Goal: Information Seeking & Learning: Learn about a topic

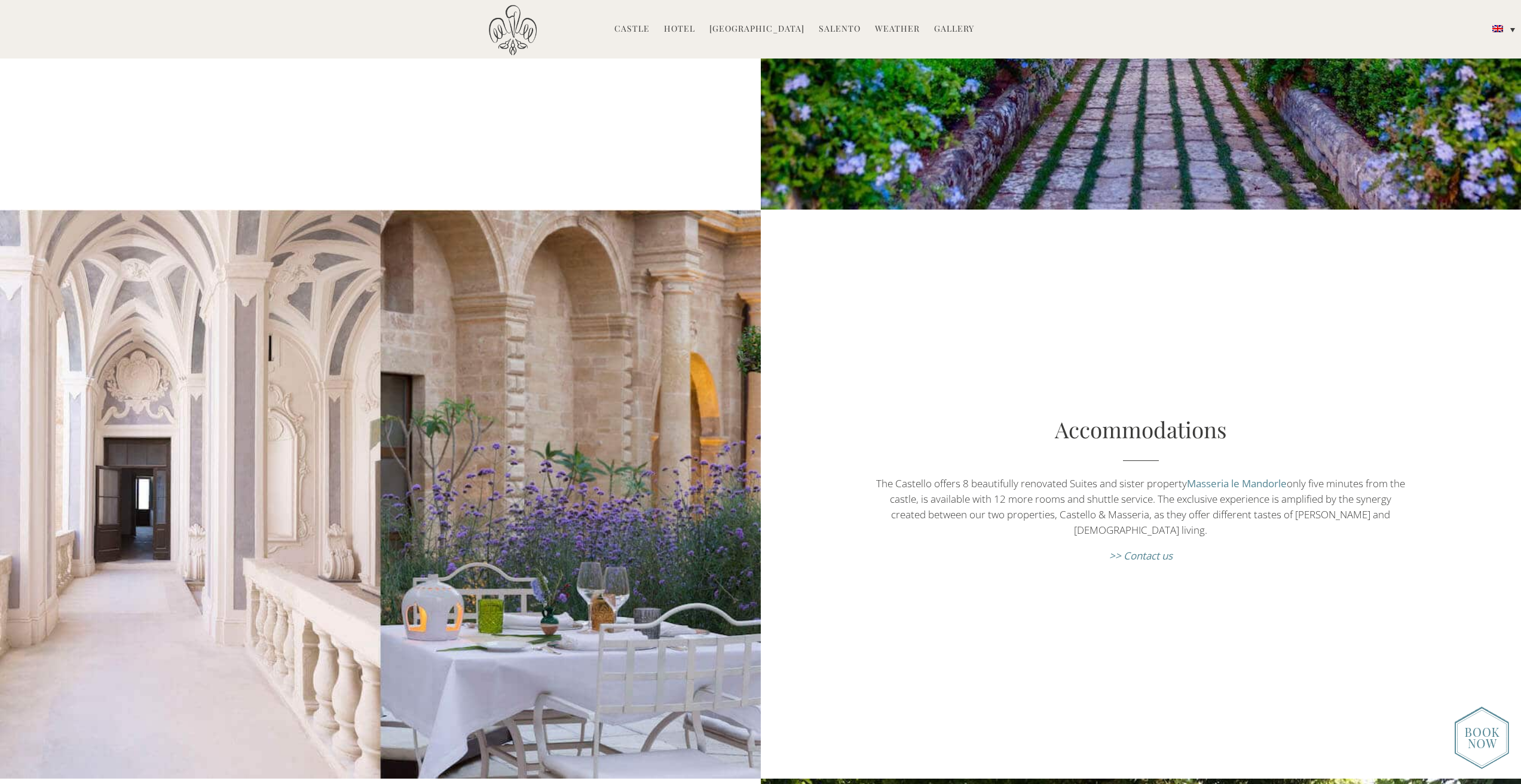
scroll to position [1016, 0]
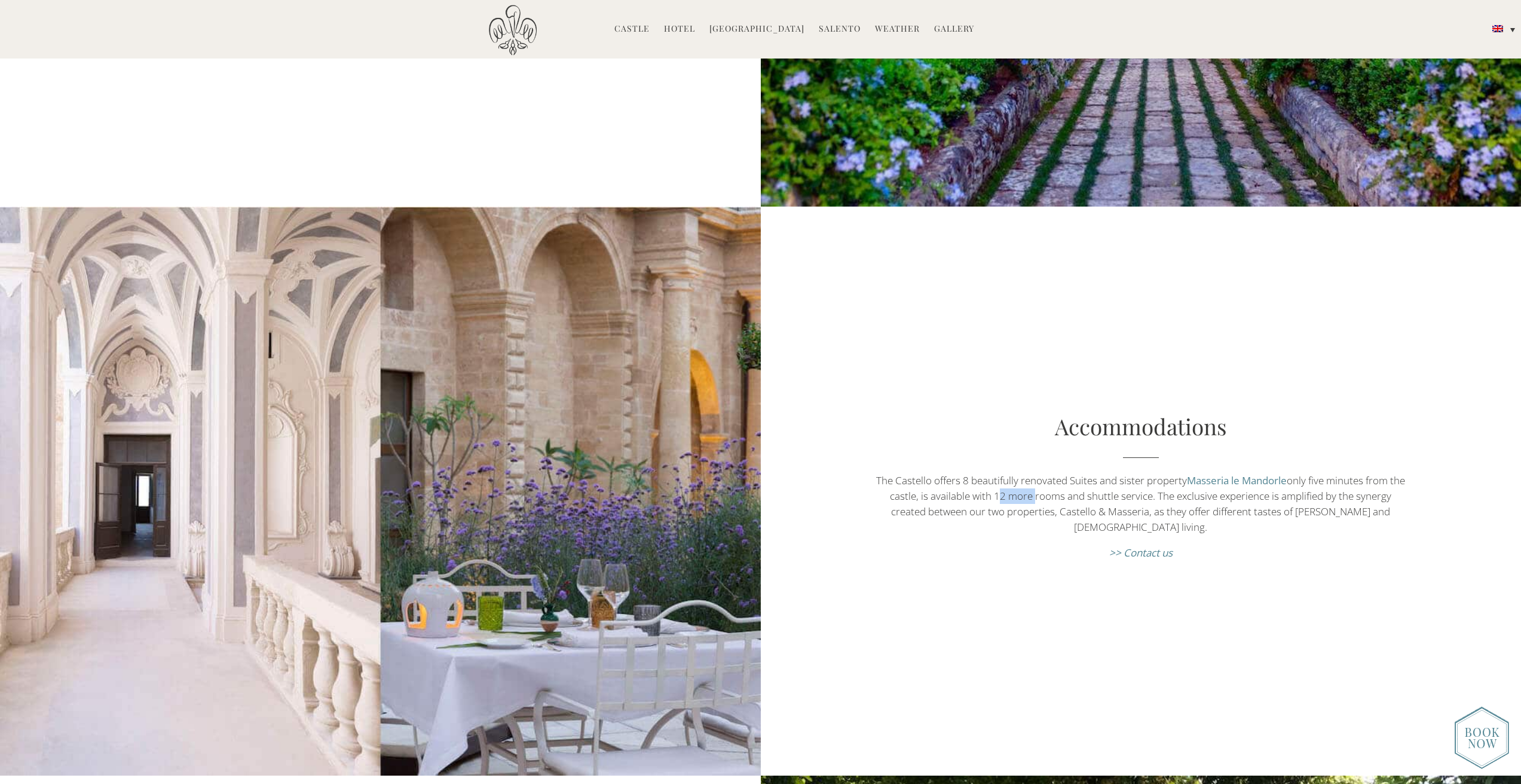
drag, startPoint x: 1004, startPoint y: 492, endPoint x: 1031, endPoint y: 486, distance: 27.7
click at [1038, 487] on p "The Castello offers 8 beautifully renovated Suites and sister property Masseria…" at bounding box center [1141, 504] width 532 height 62
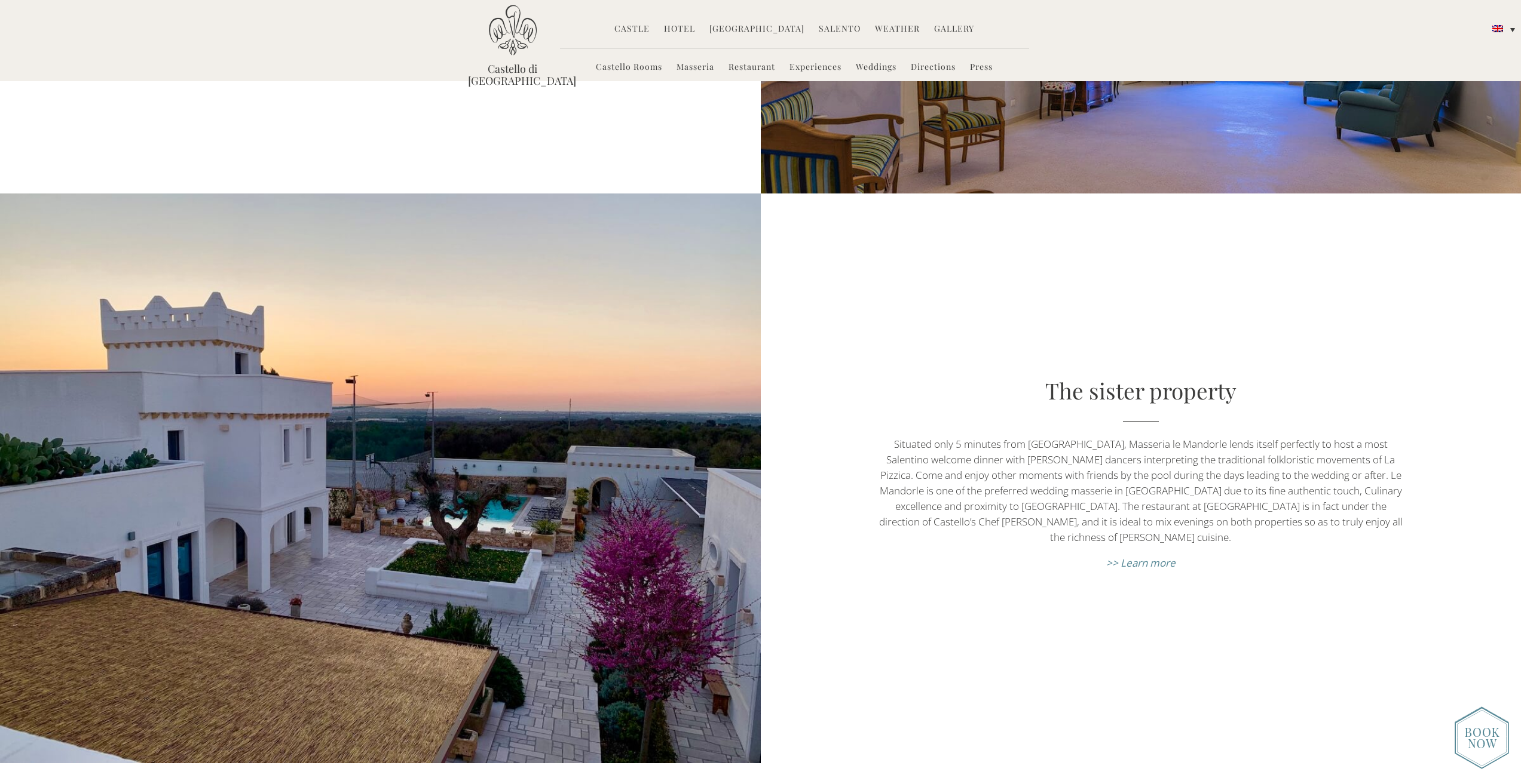
scroll to position [6630, 0]
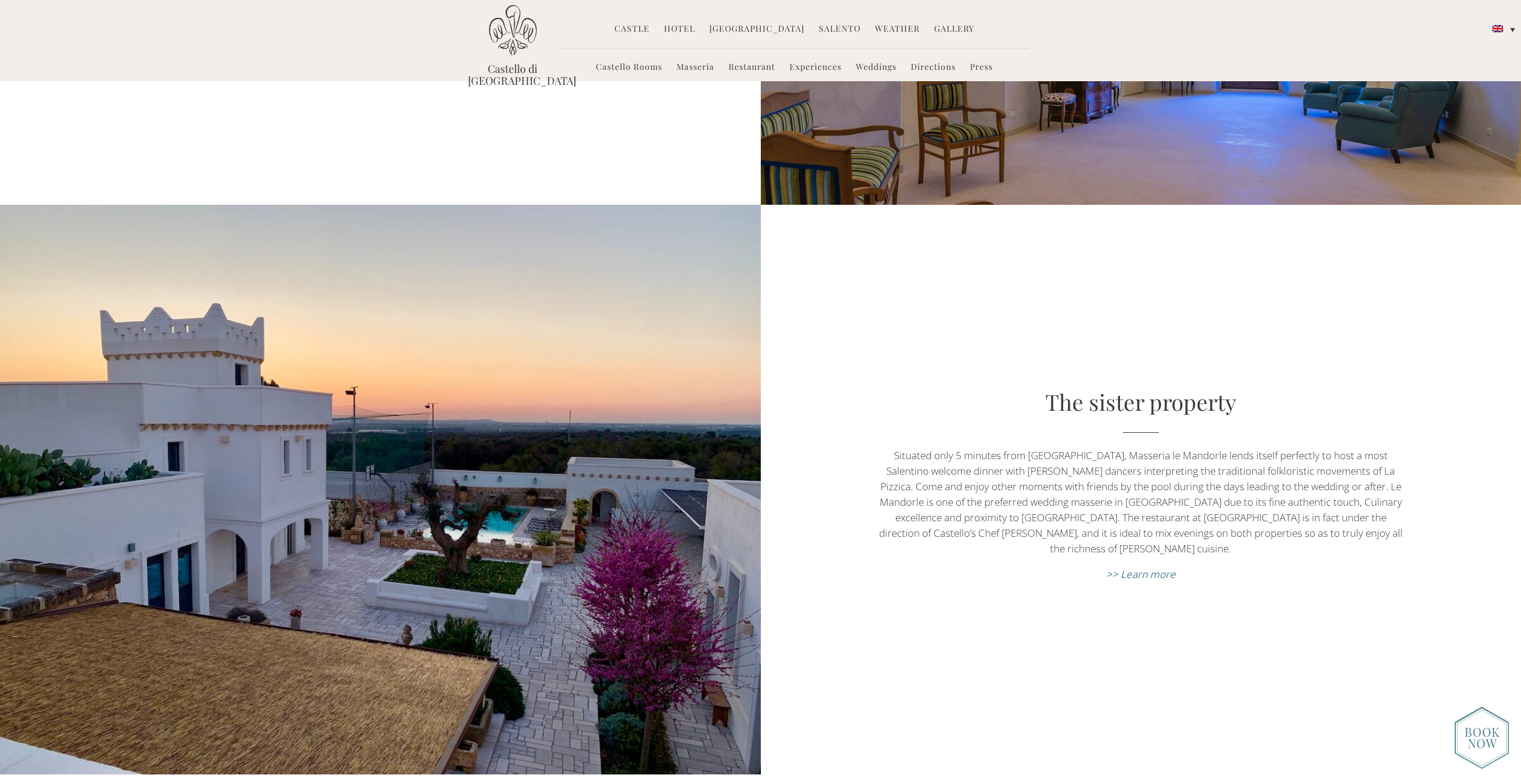
click at [851, 63] on li "Weddings" at bounding box center [876, 68] width 53 height 25
click at [869, 63] on link "Weddings" at bounding box center [876, 68] width 41 height 13
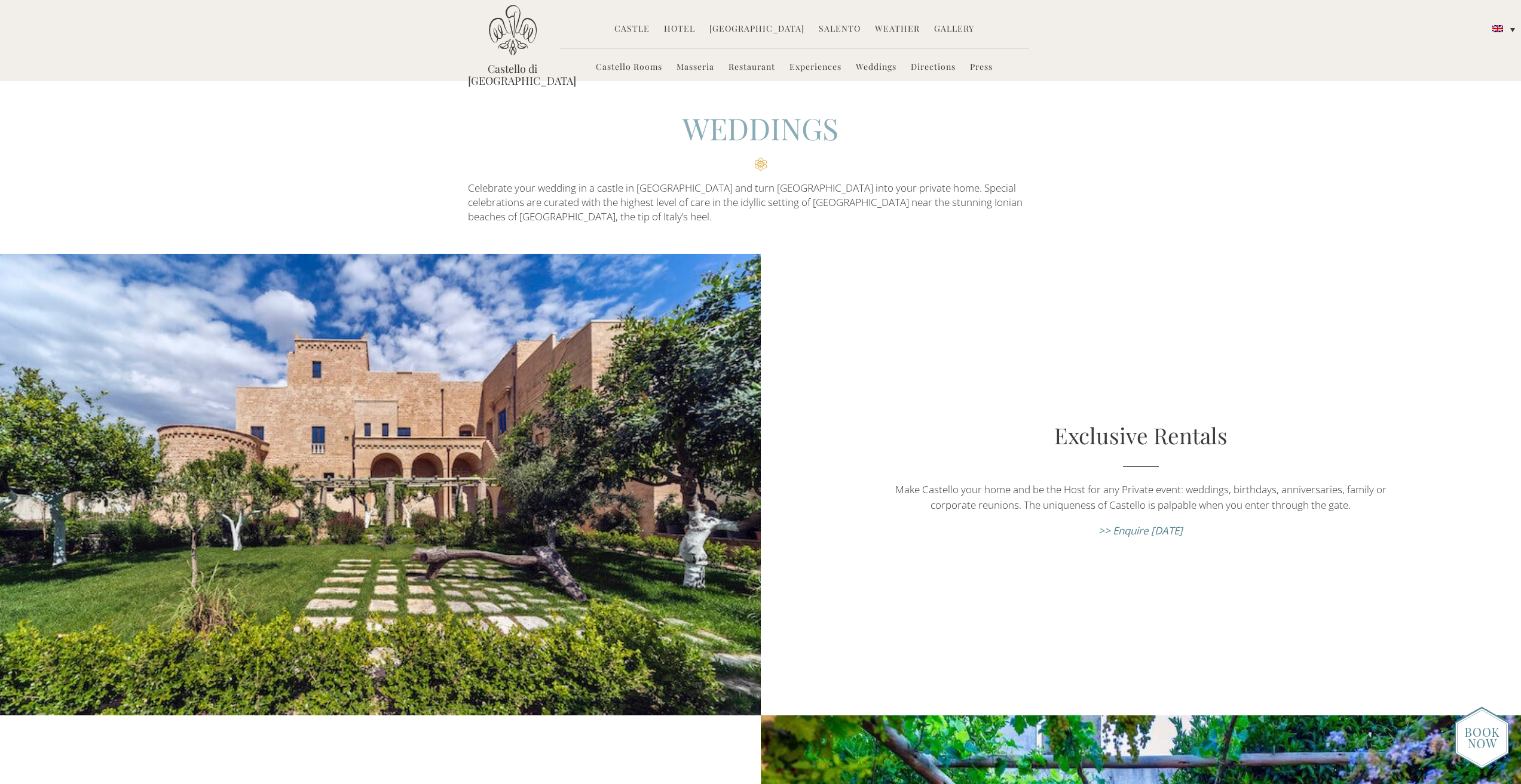
click at [642, 65] on link "Castello Rooms" at bounding box center [629, 68] width 66 height 13
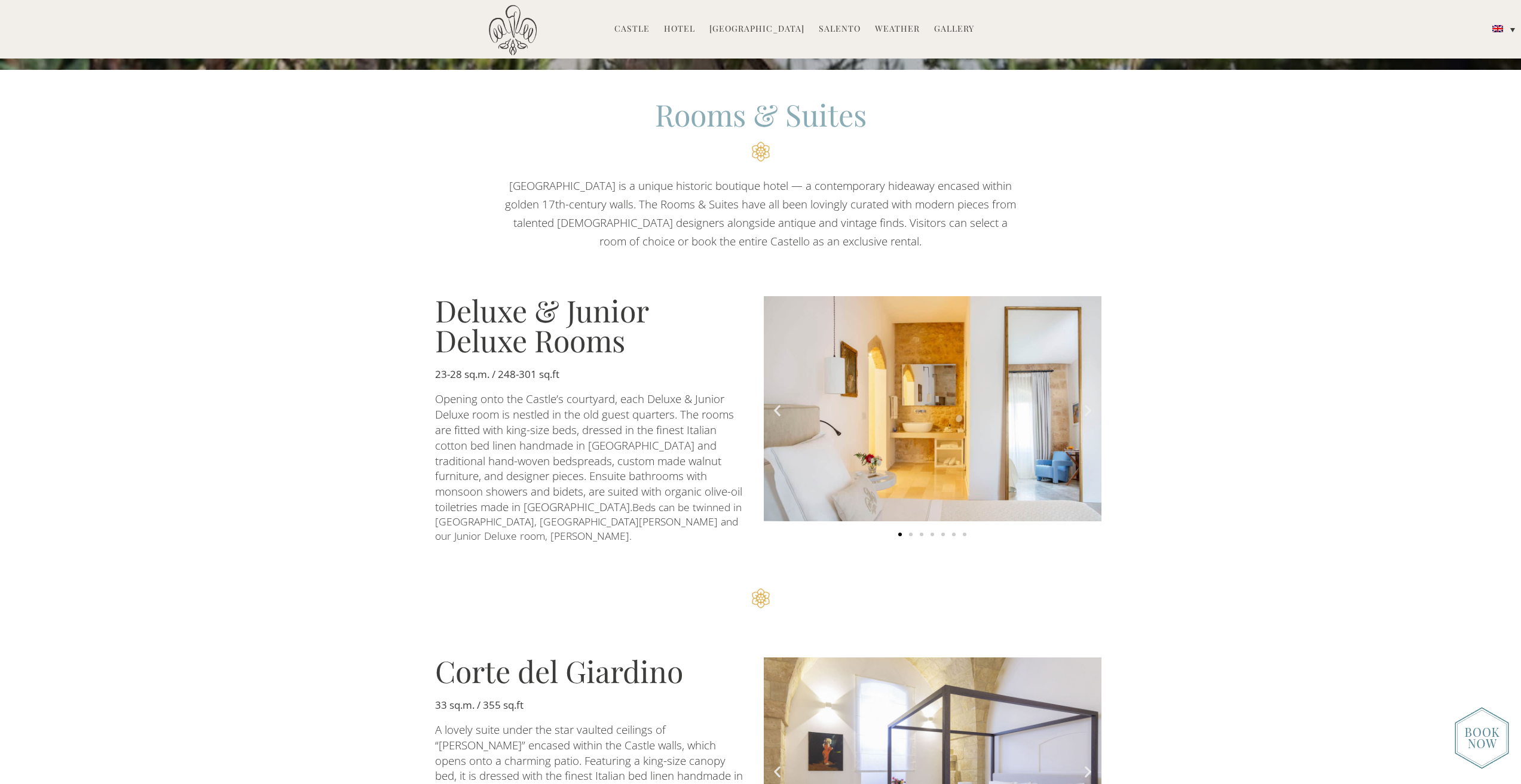
scroll to position [836, 0]
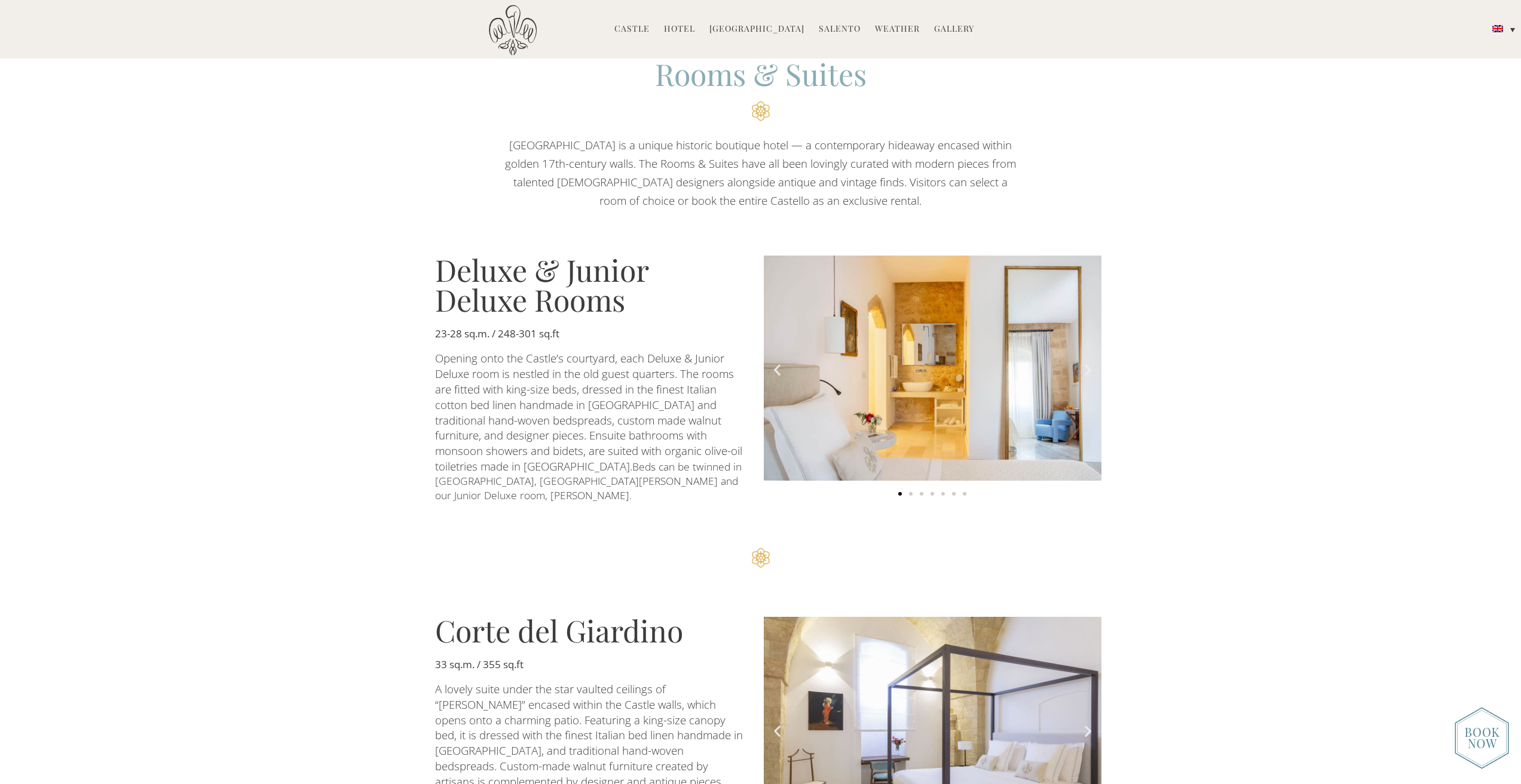
click at [969, 379] on img "1 of 7" at bounding box center [932, 368] width 338 height 225
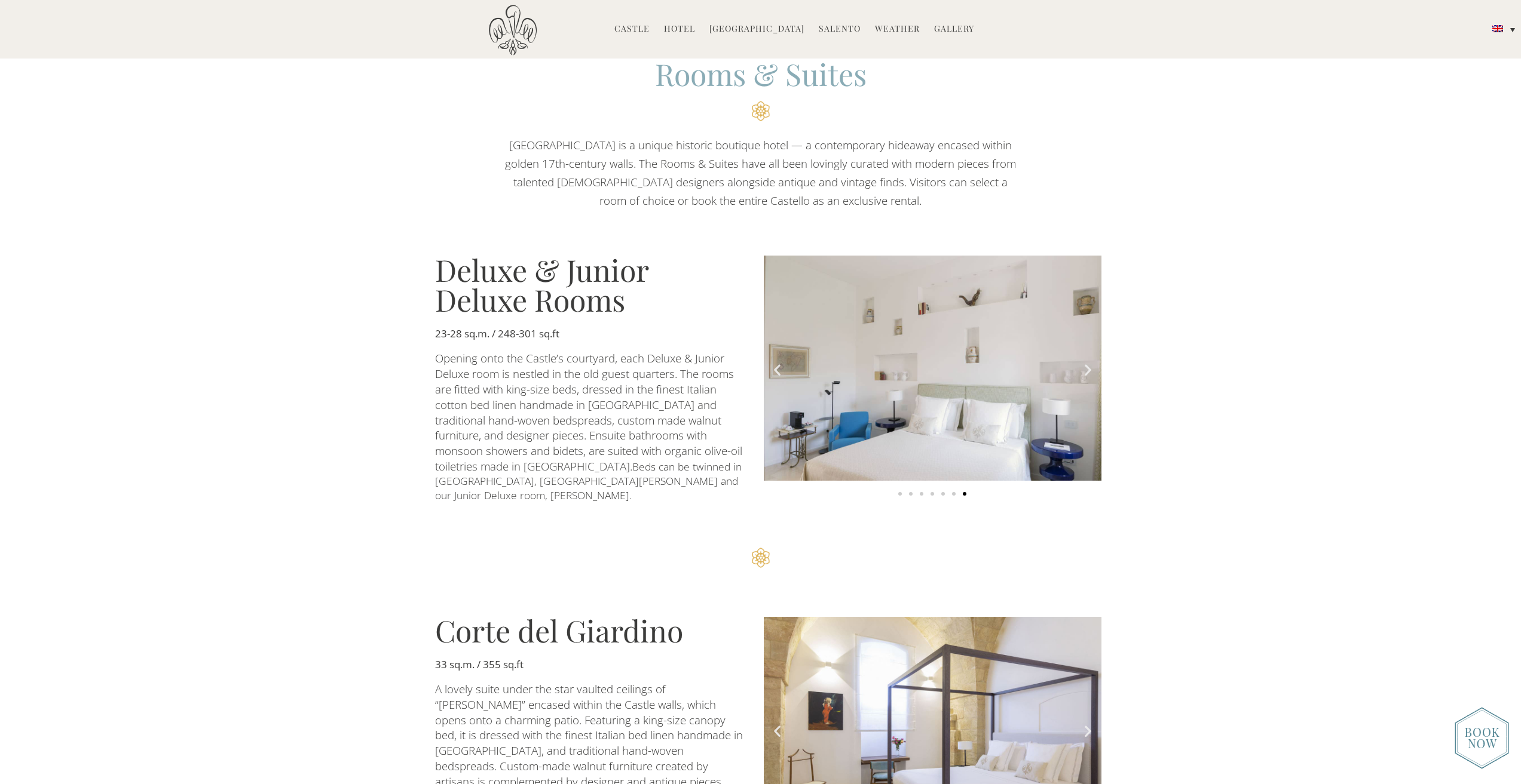
click at [1086, 363] on icon "Next slide" at bounding box center [1088, 370] width 15 height 15
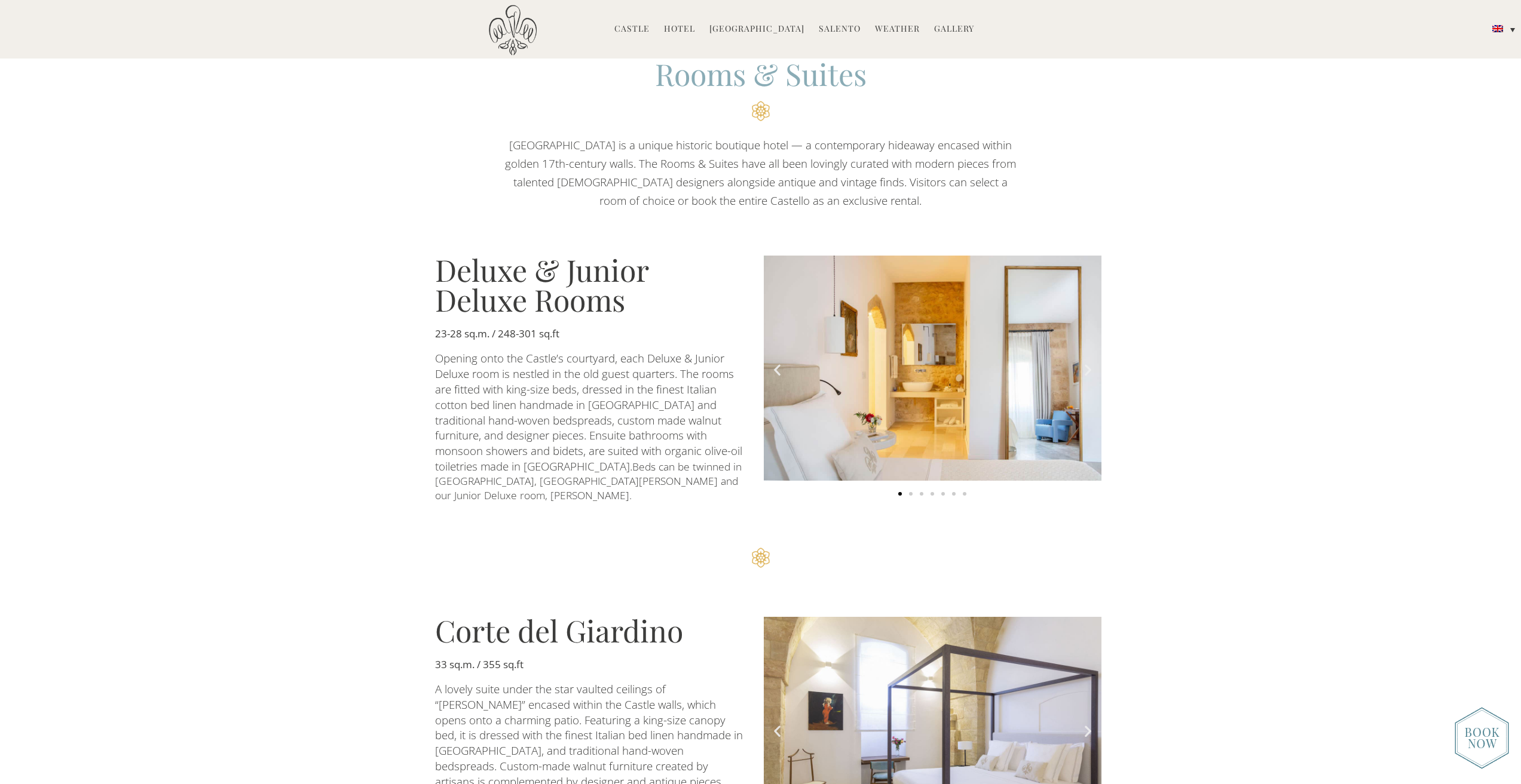
click at [1086, 363] on icon "Next slide" at bounding box center [1088, 370] width 15 height 15
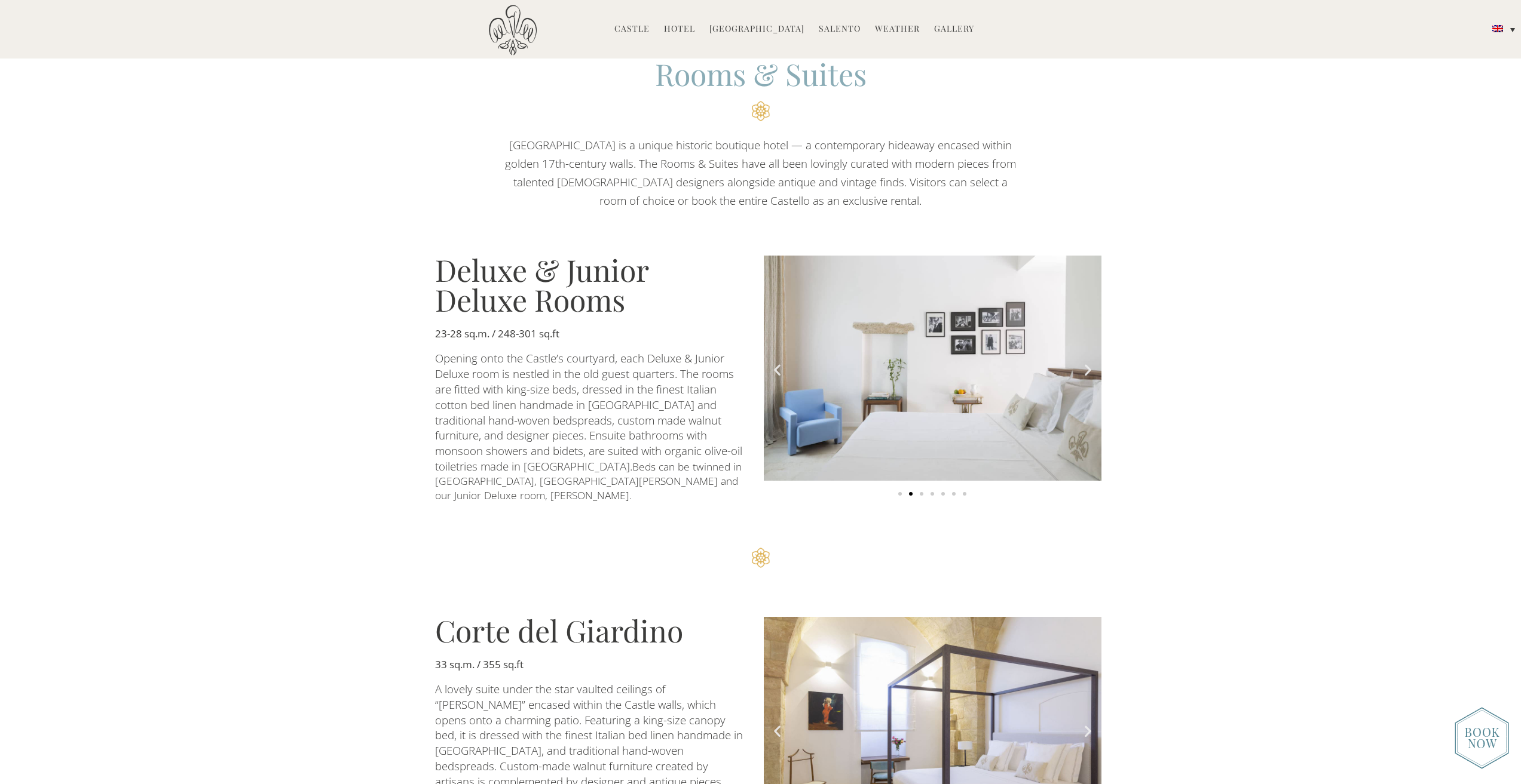
click at [1086, 363] on icon "Next slide" at bounding box center [1088, 370] width 15 height 15
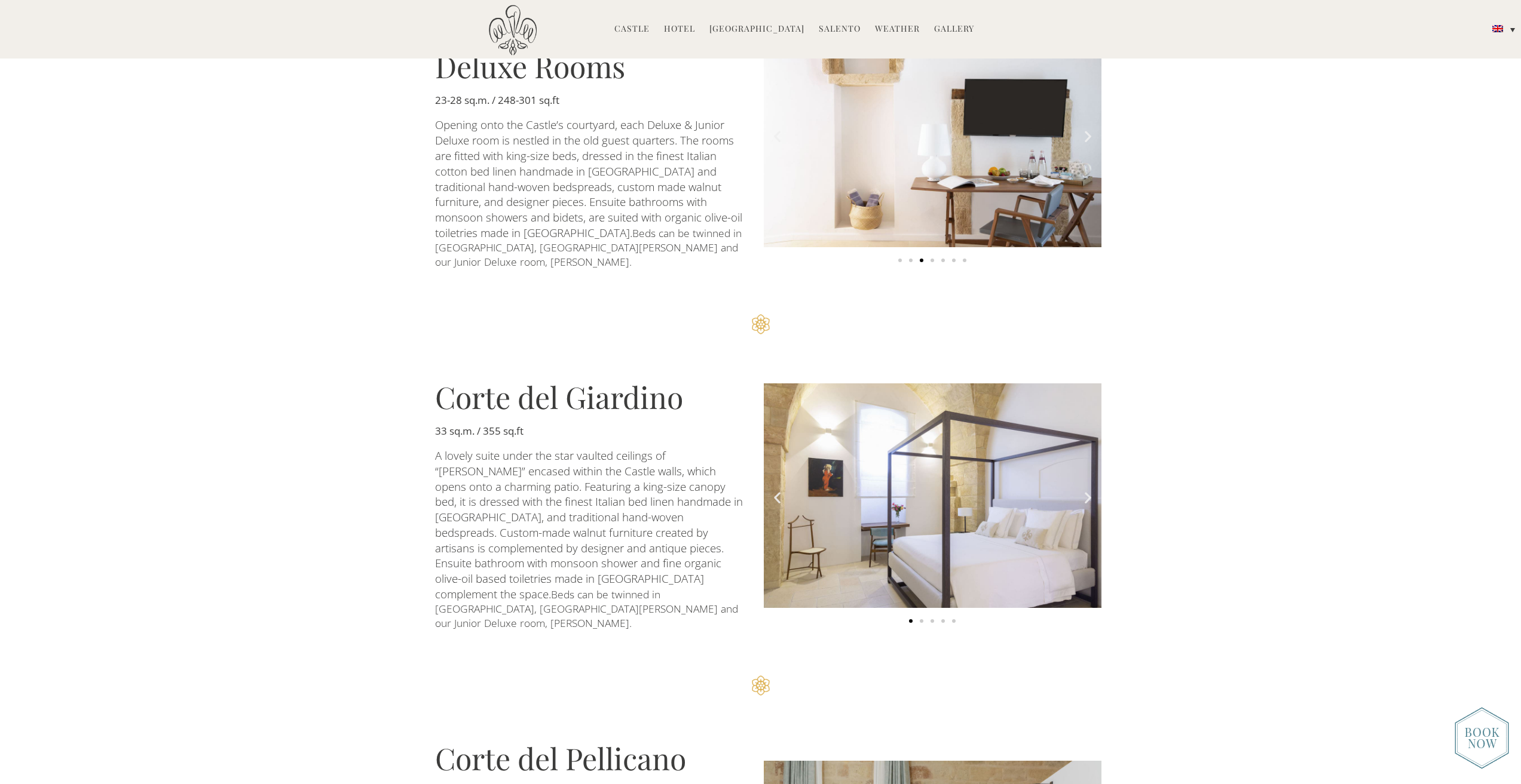
scroll to position [1075, 0]
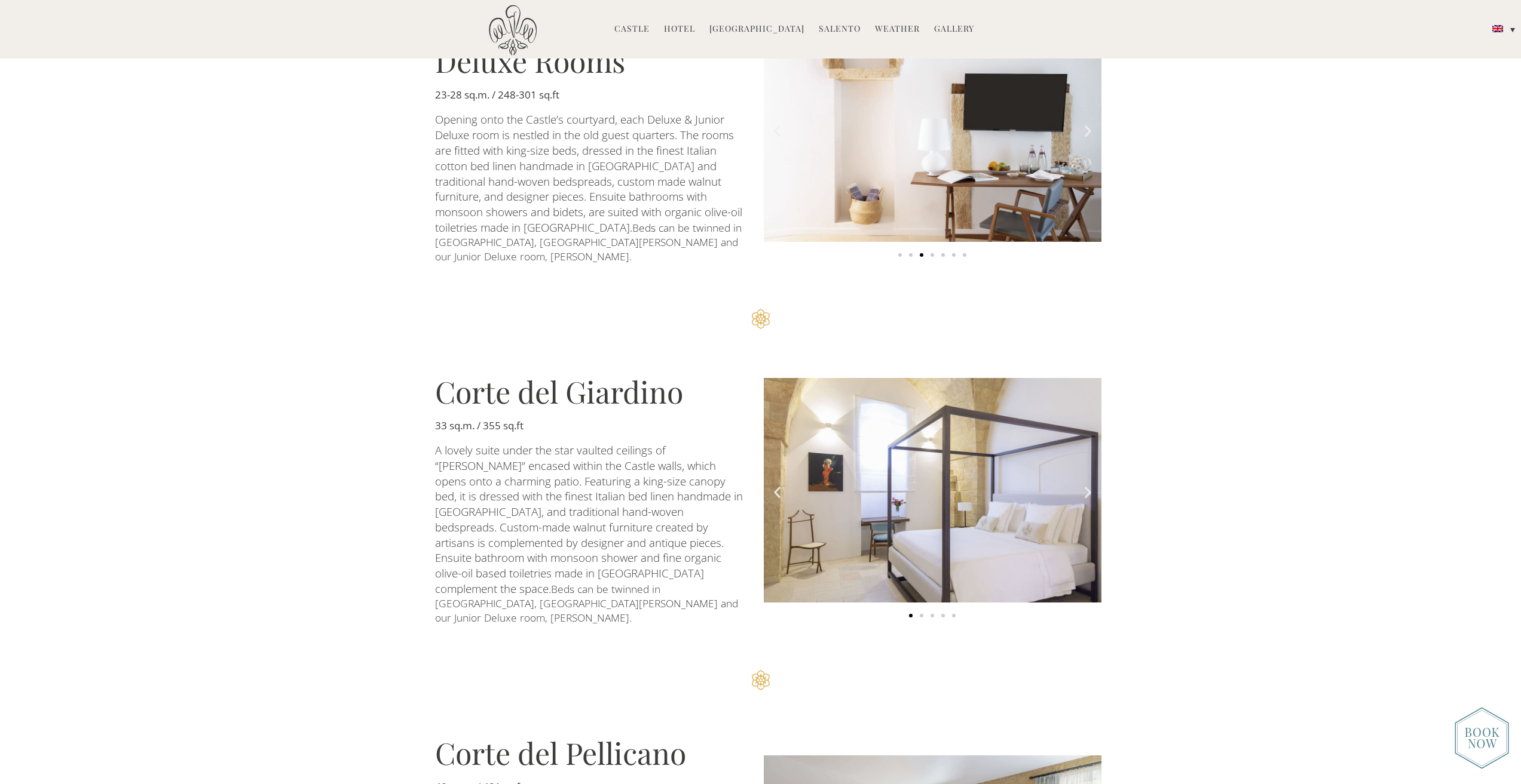
click at [1083, 484] on icon "Next slide" at bounding box center [1088, 492] width 15 height 15
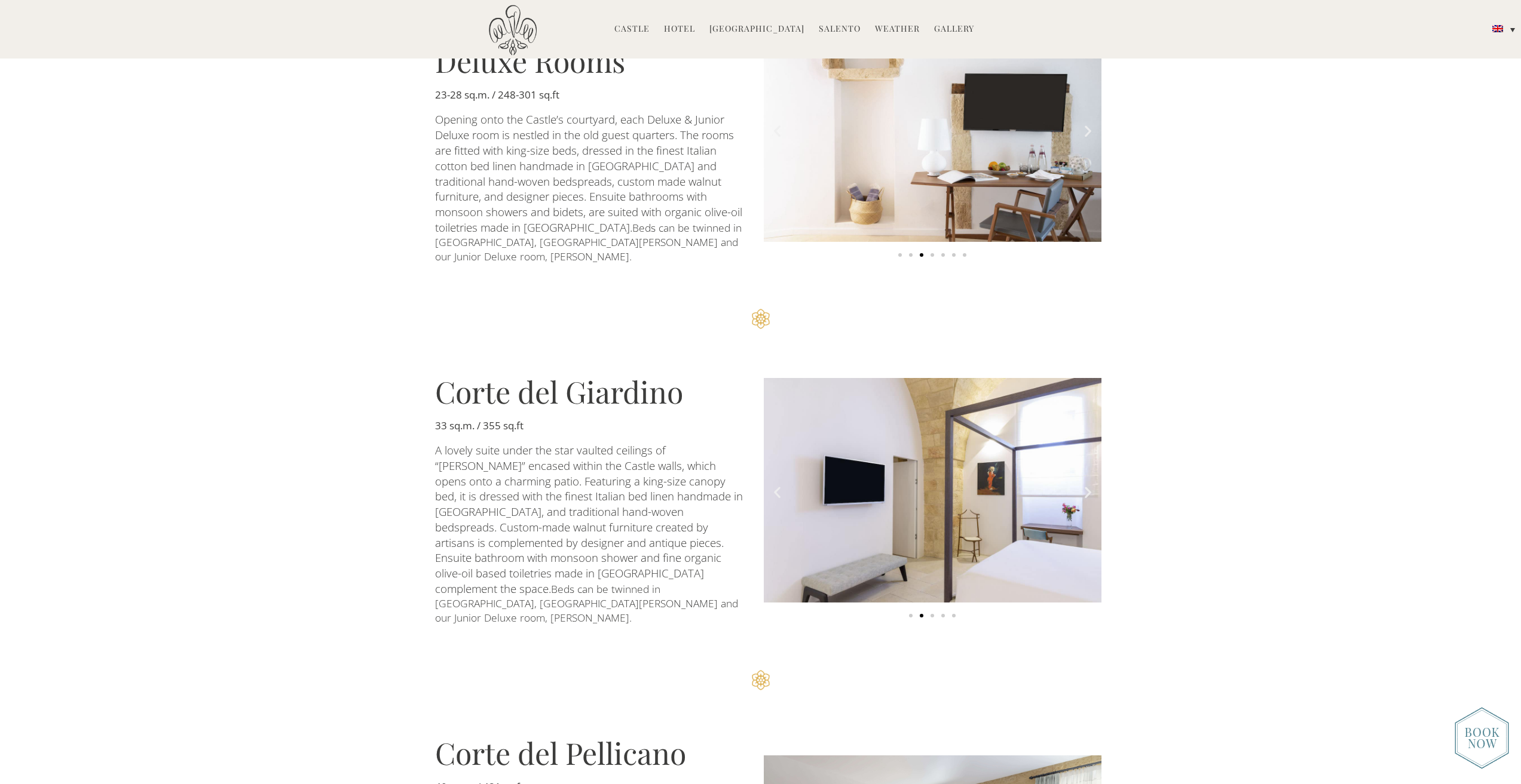
click at [1083, 484] on icon "Next slide" at bounding box center [1088, 492] width 15 height 15
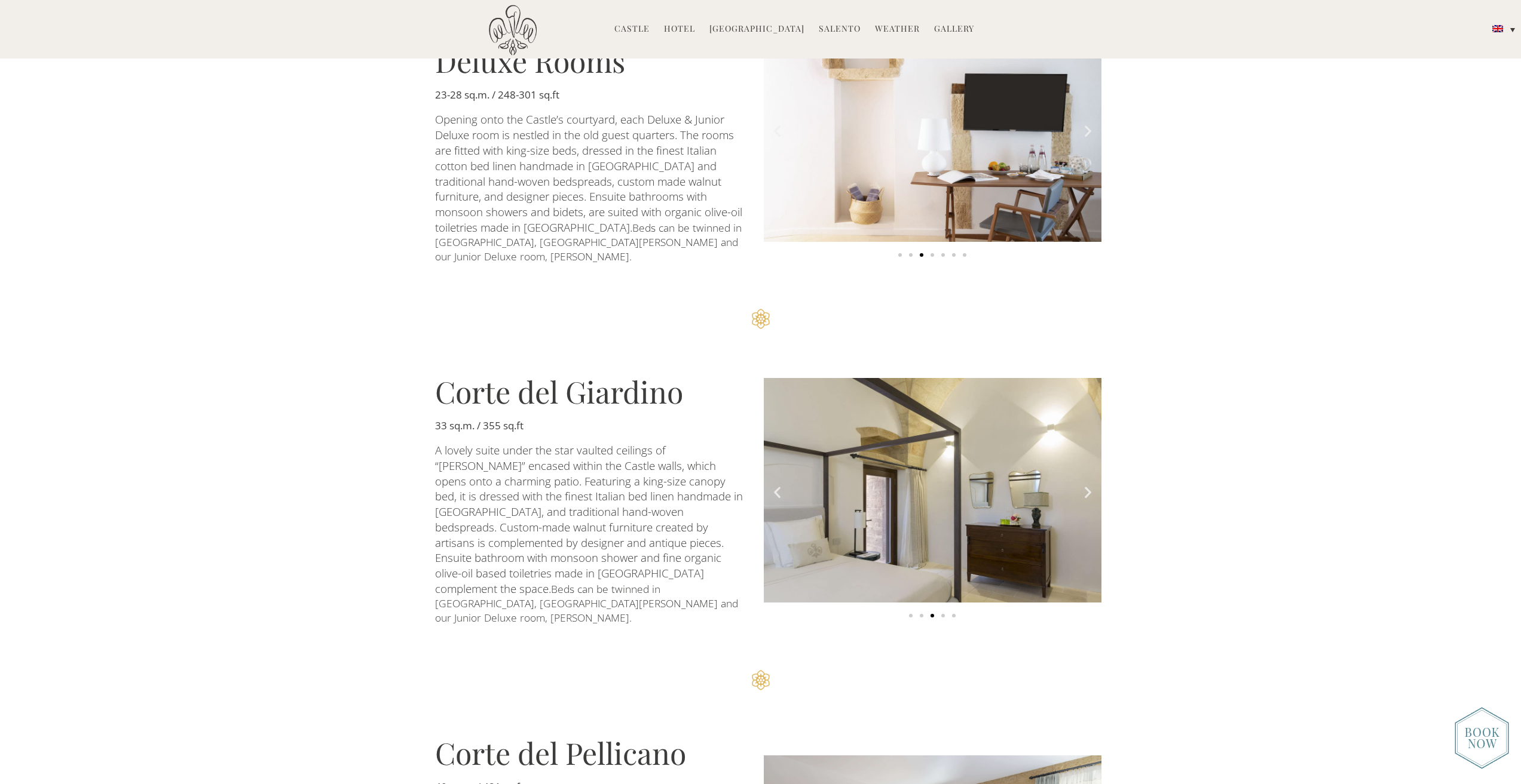
click at [1083, 484] on icon "Next slide" at bounding box center [1088, 492] width 15 height 15
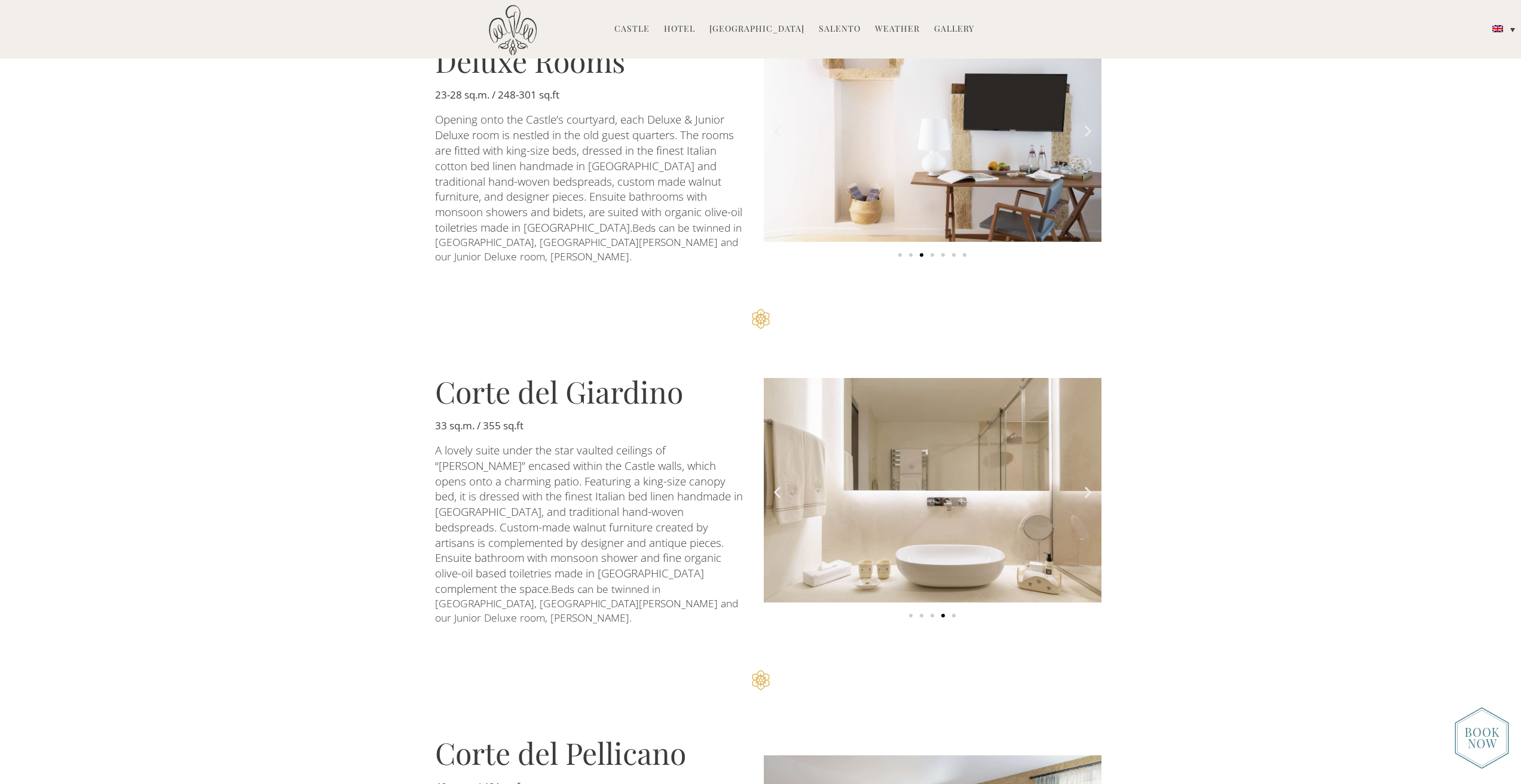
click at [1083, 484] on icon "Next slide" at bounding box center [1088, 492] width 15 height 15
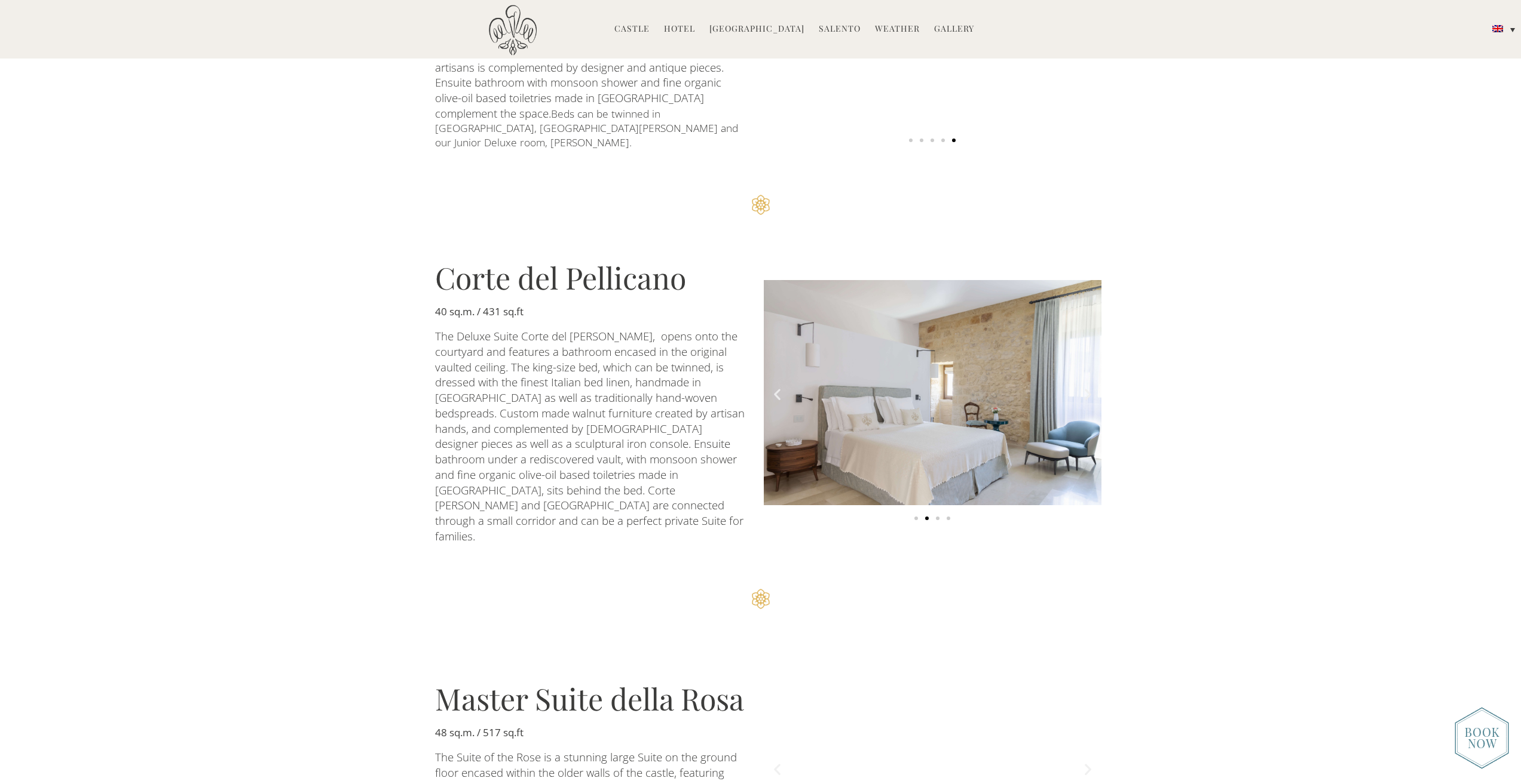
scroll to position [1912, 0]
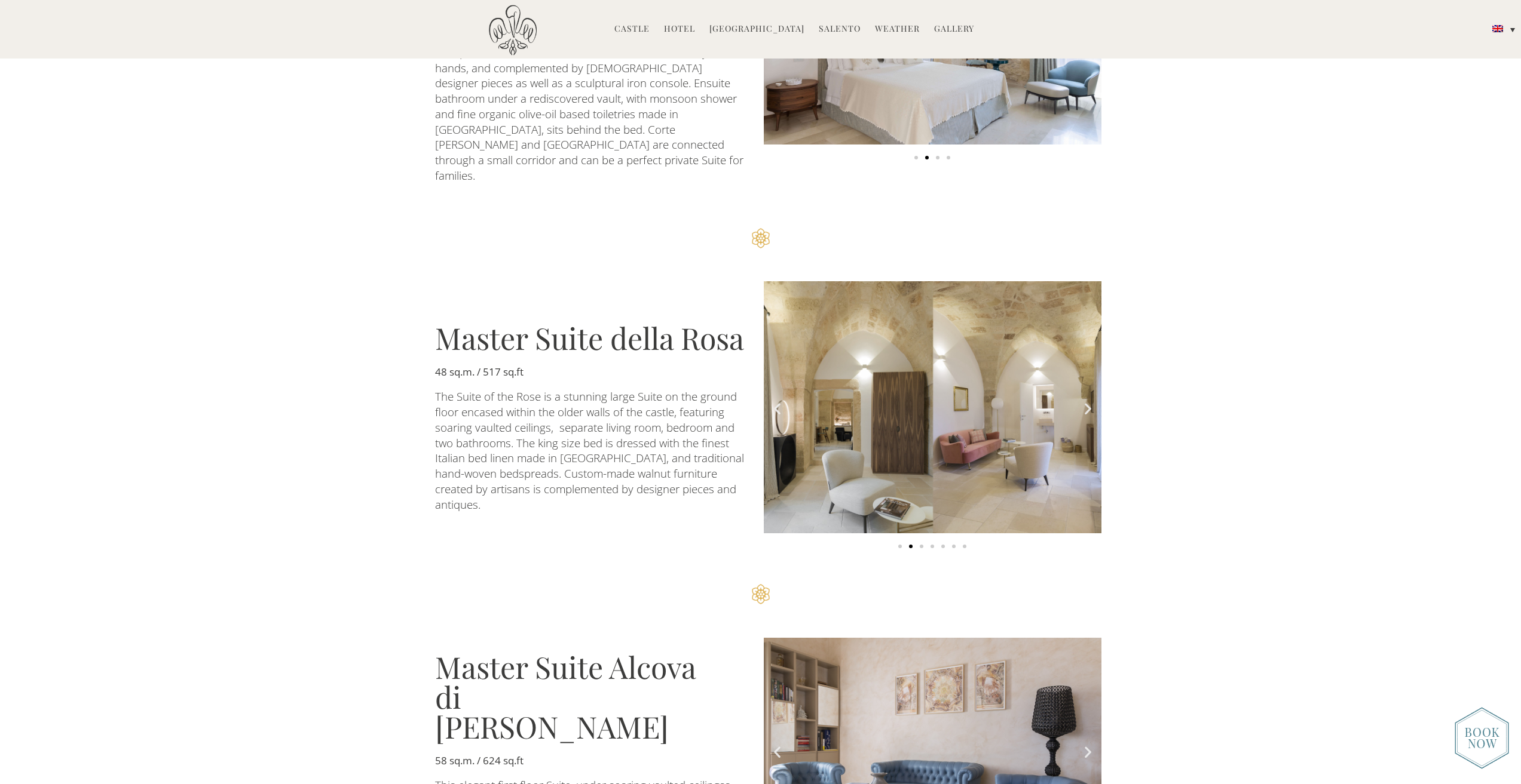
click at [1092, 402] on icon "Next slide" at bounding box center [1088, 409] width 15 height 15
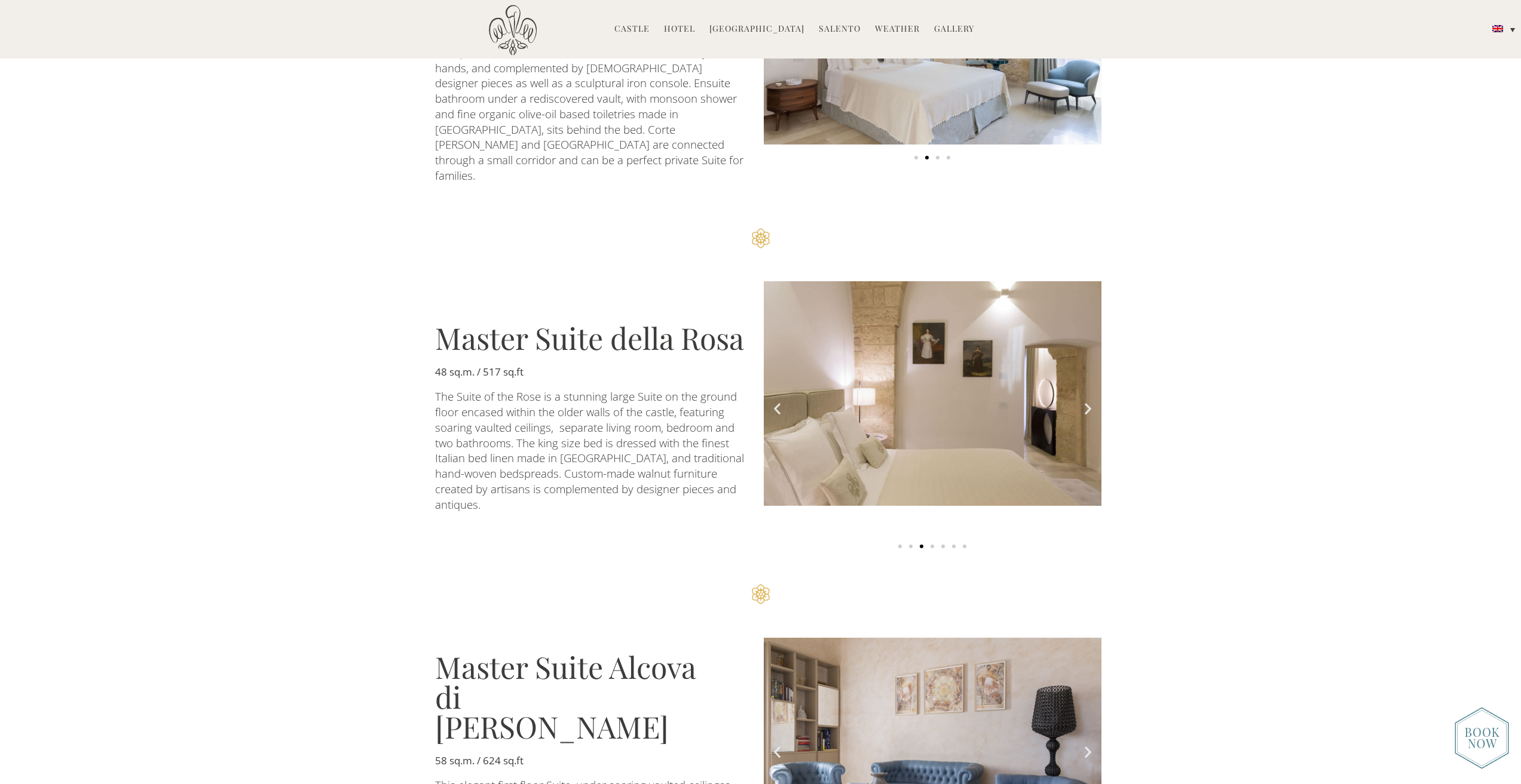
click at [1092, 402] on icon "Next slide" at bounding box center [1088, 409] width 15 height 15
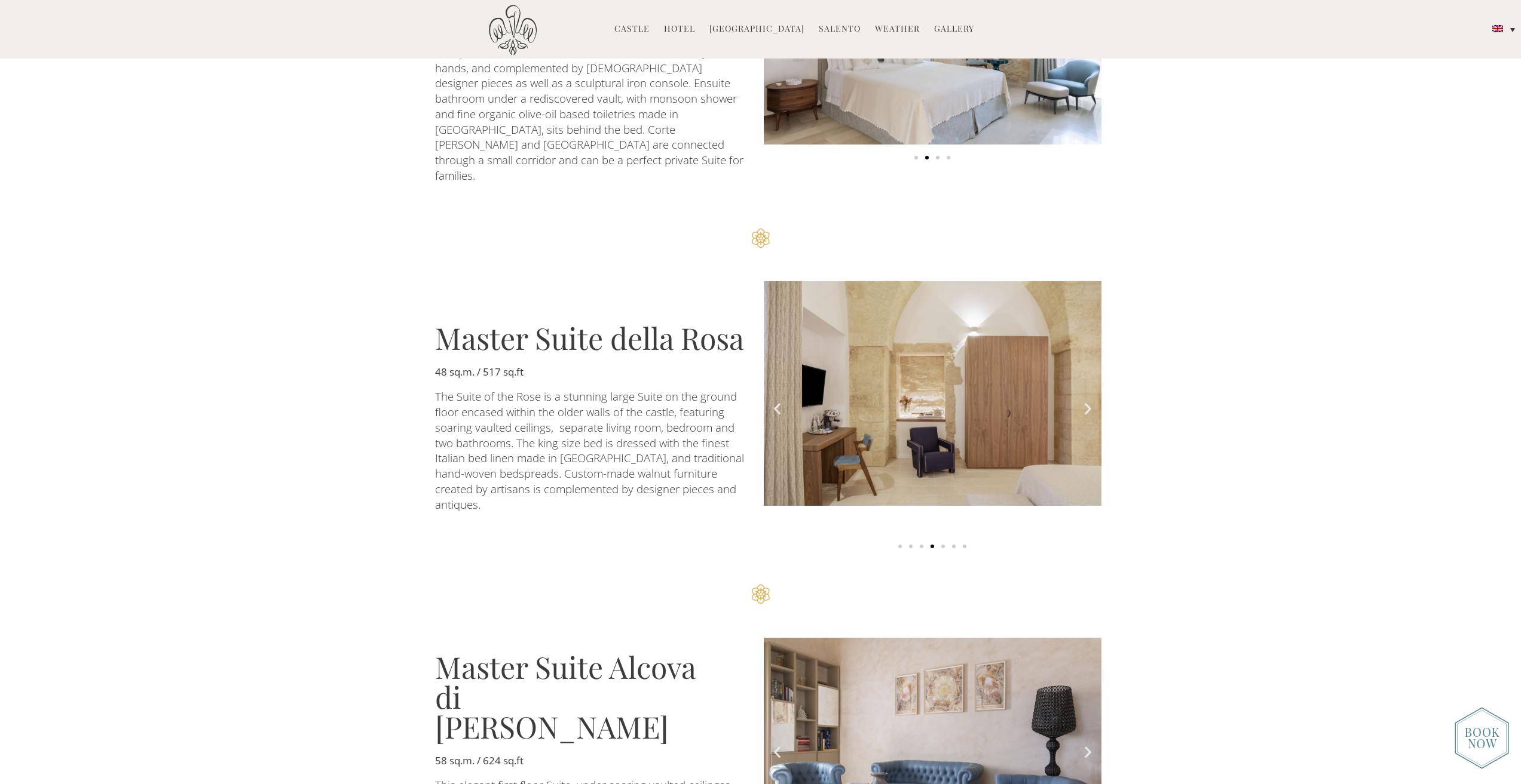
click at [1092, 402] on icon "Next slide" at bounding box center [1088, 409] width 15 height 15
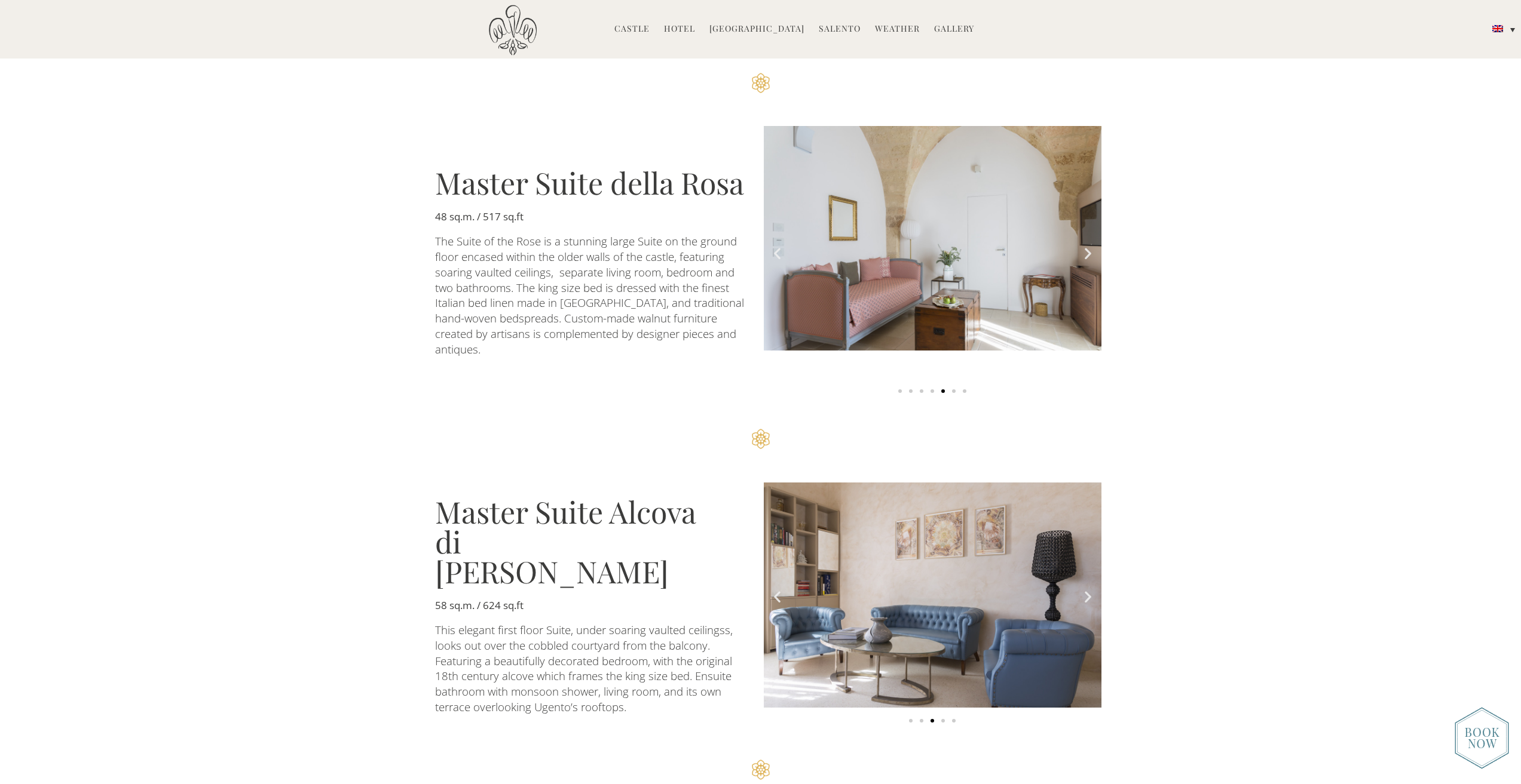
scroll to position [2151, 0]
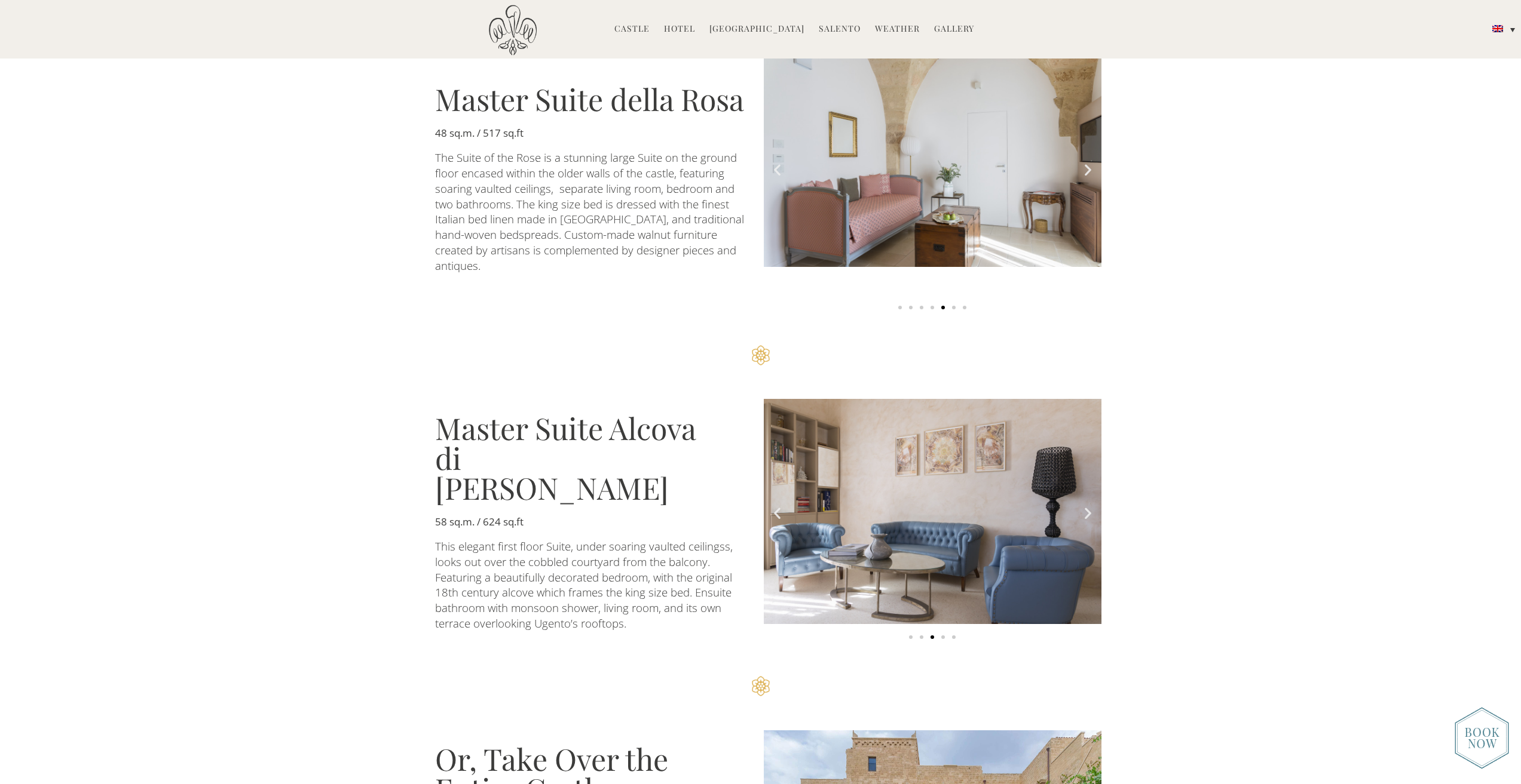
click at [1086, 506] on icon "Next slide" at bounding box center [1088, 513] width 15 height 15
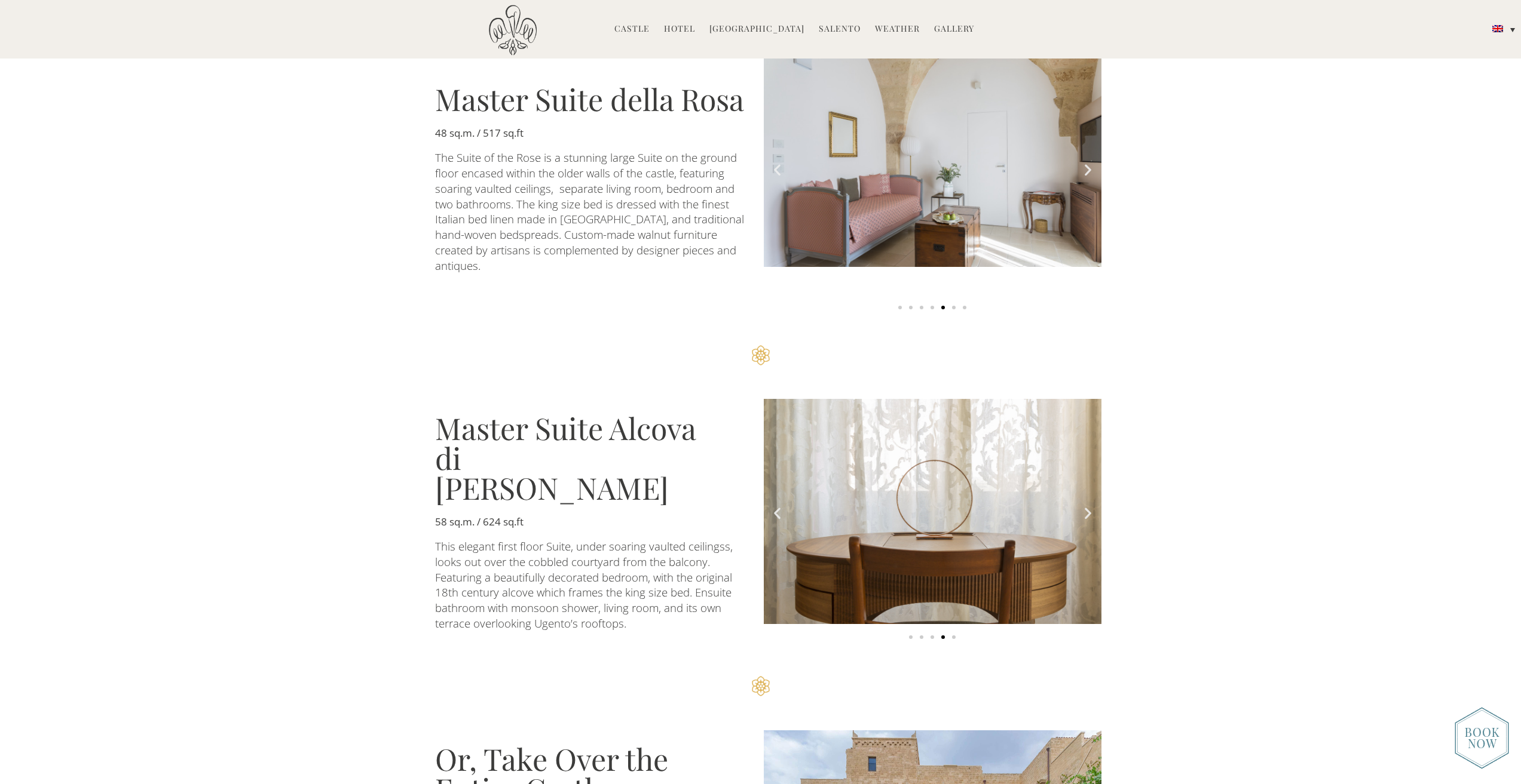
click at [1086, 506] on icon "Next slide" at bounding box center [1088, 513] width 15 height 15
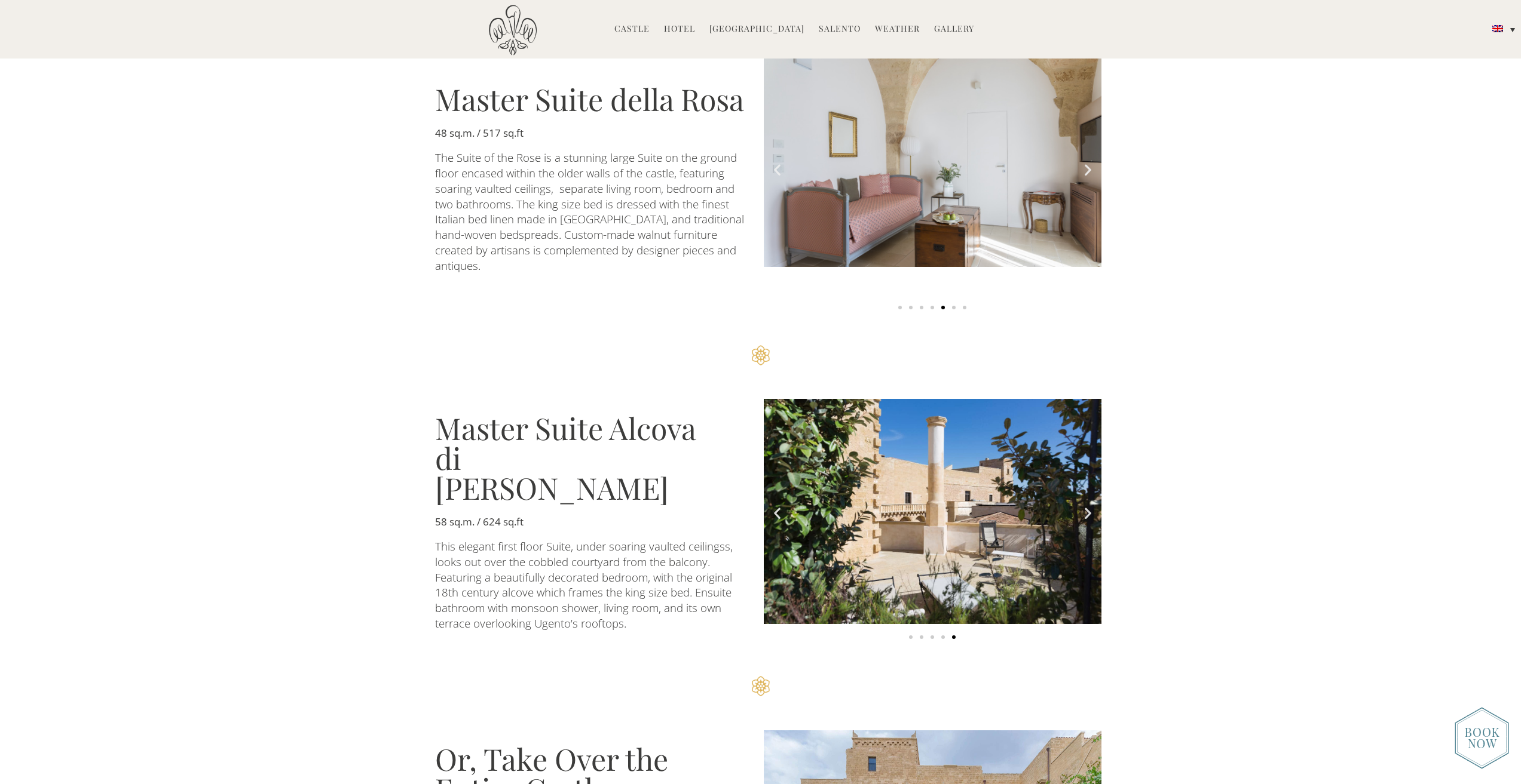
click at [1086, 506] on icon "Next slide" at bounding box center [1088, 513] width 15 height 15
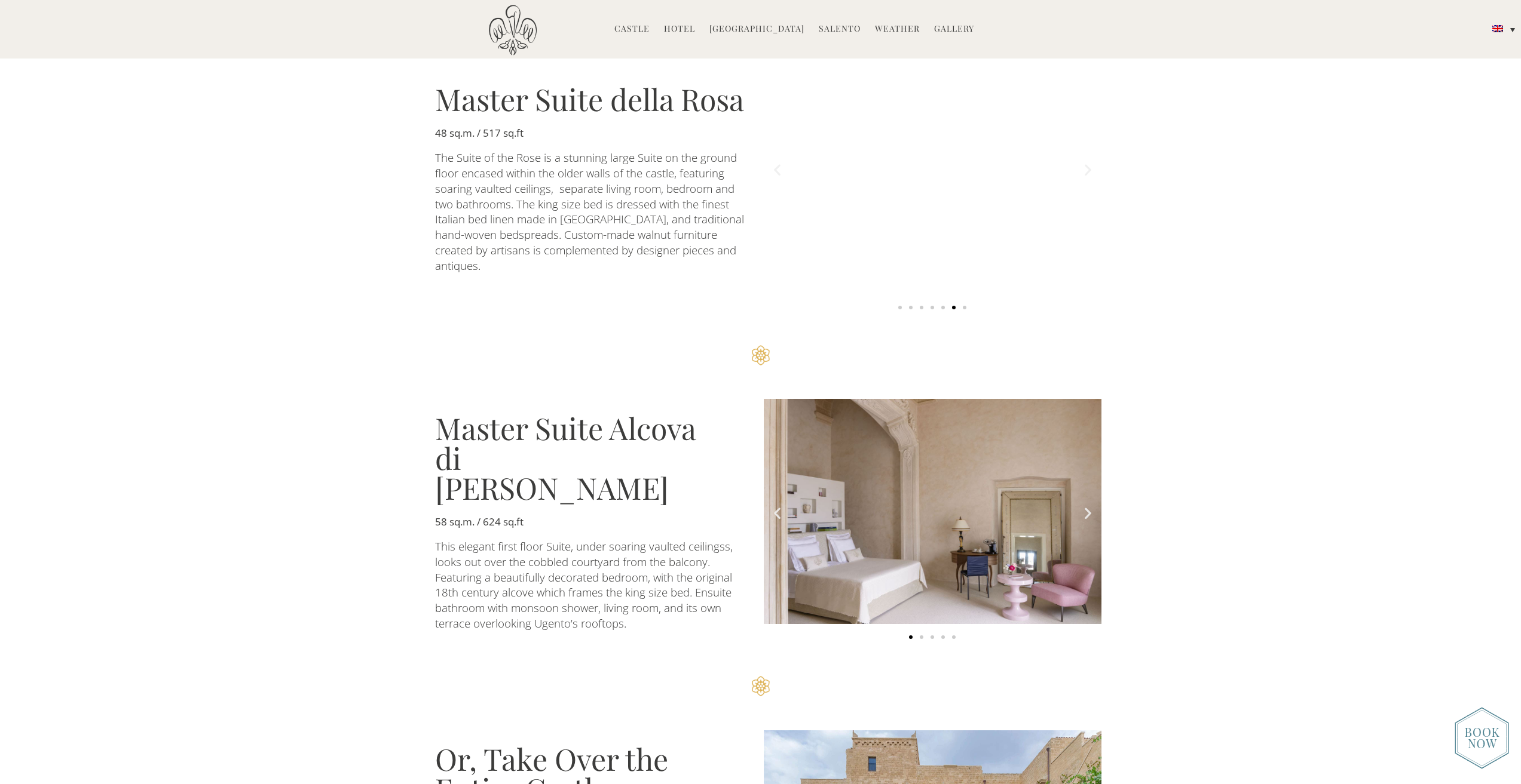
click at [1086, 506] on icon "Next slide" at bounding box center [1088, 513] width 15 height 15
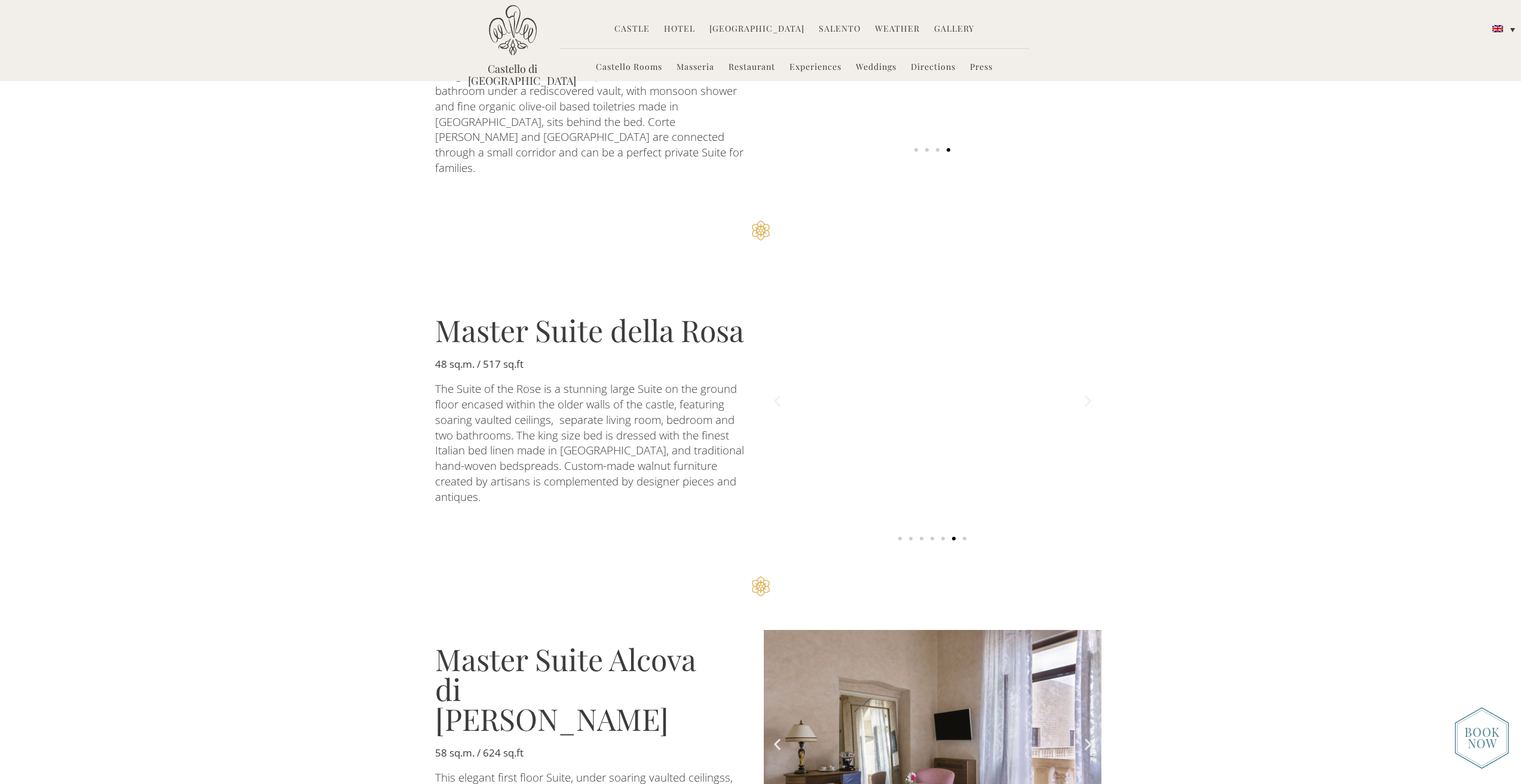
scroll to position [1912, 0]
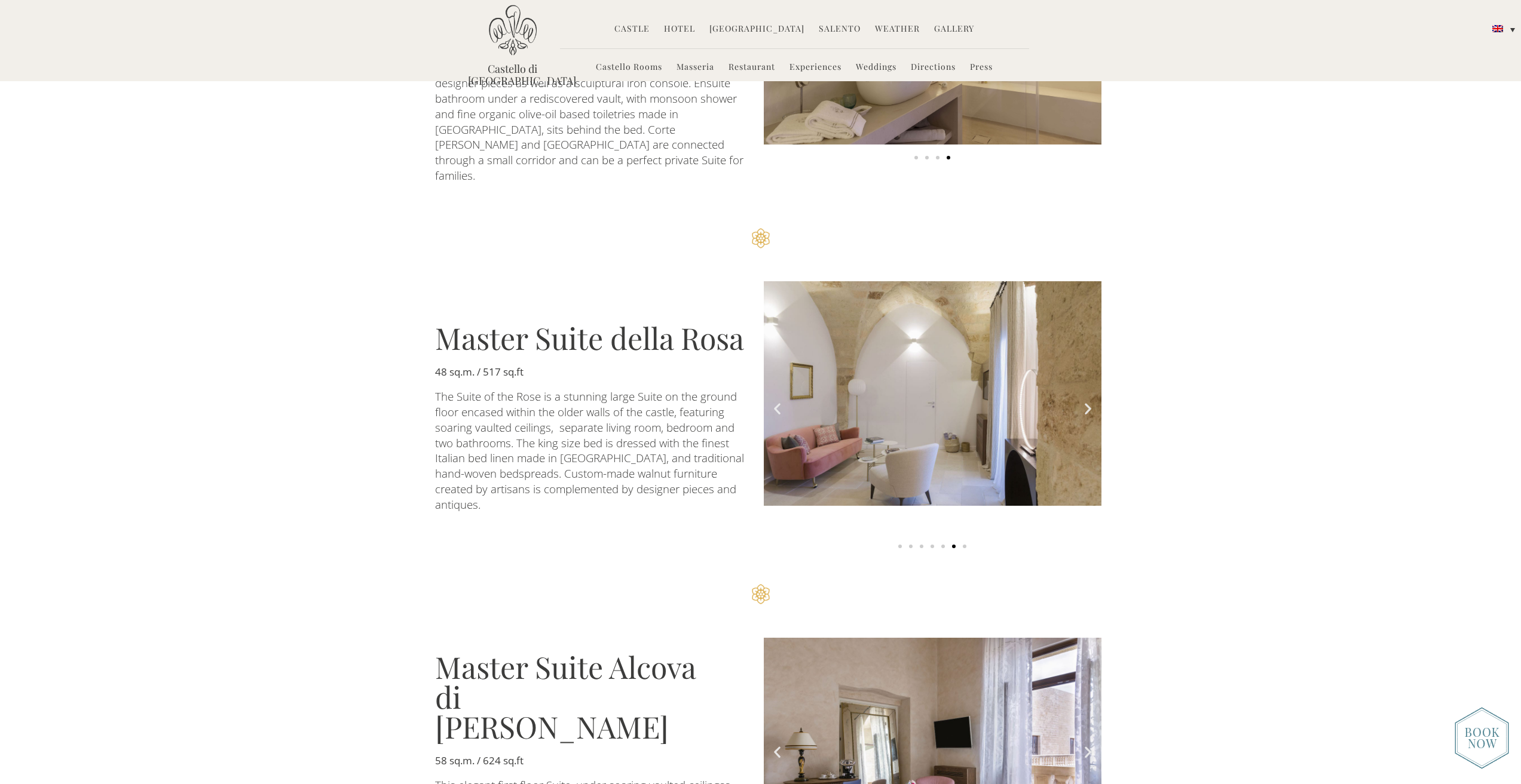
click at [1085, 402] on icon "Next slide" at bounding box center [1088, 409] width 15 height 15
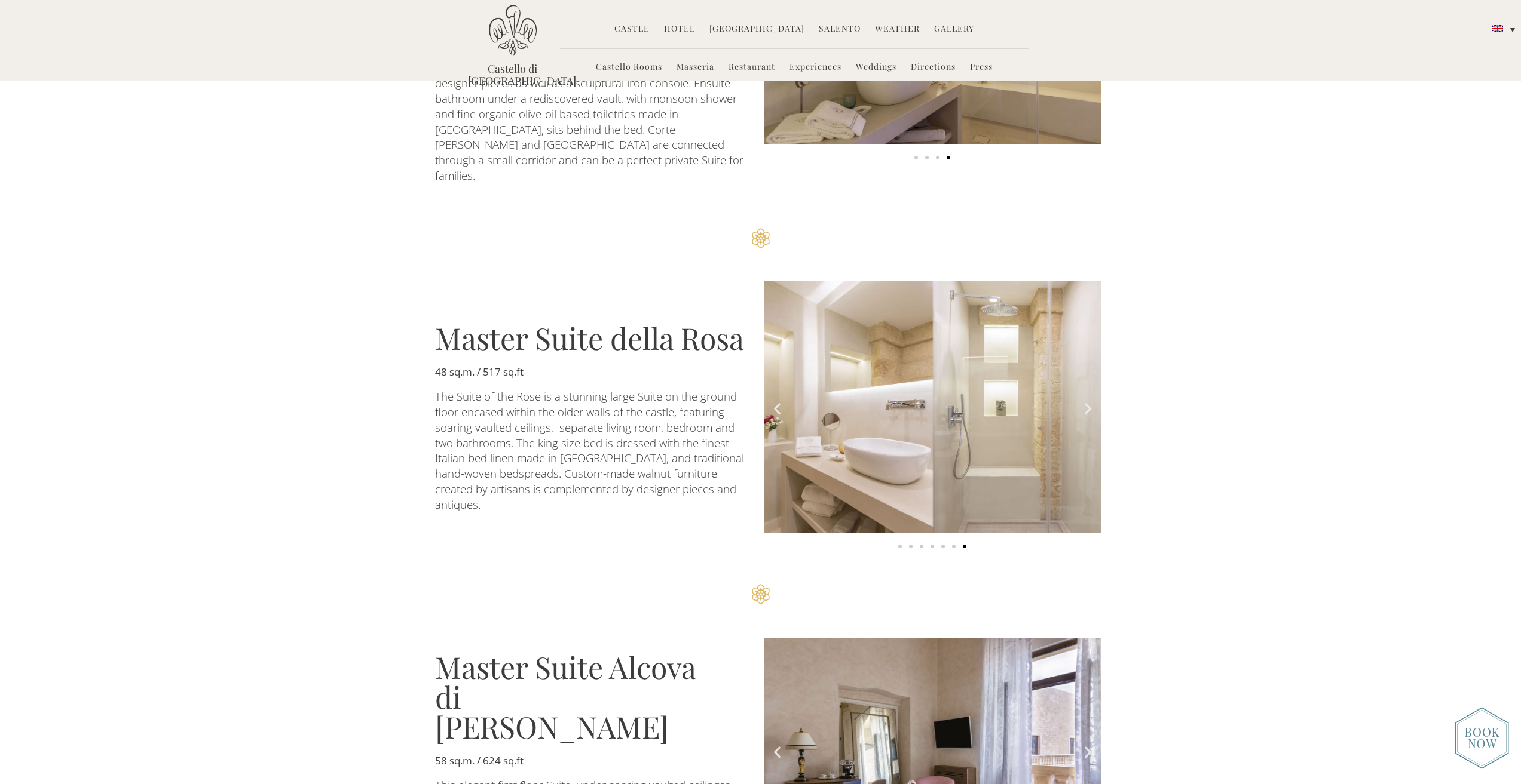
click at [1085, 402] on icon "Next slide" at bounding box center [1088, 409] width 15 height 15
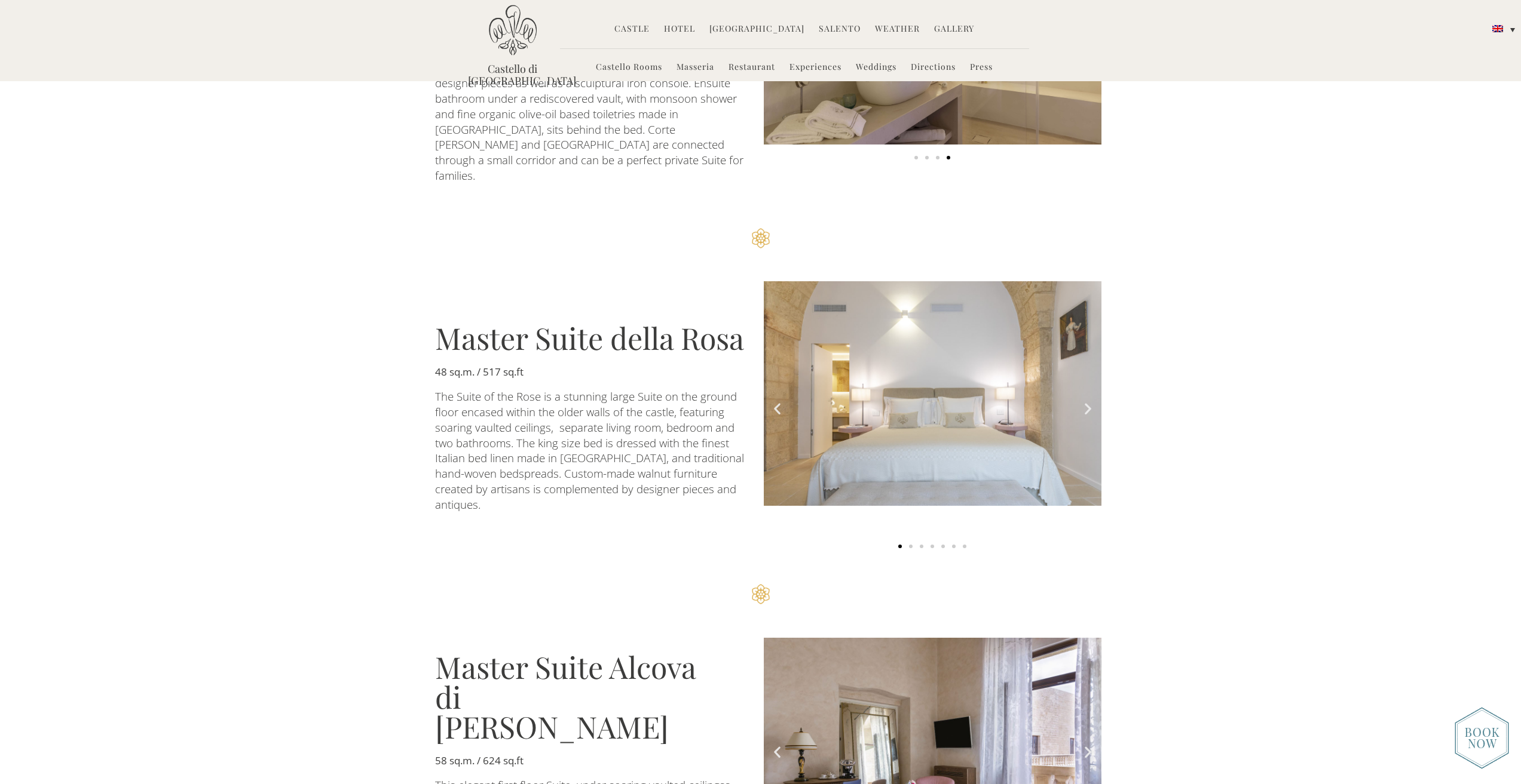
click at [1085, 402] on icon "Next slide" at bounding box center [1088, 409] width 15 height 15
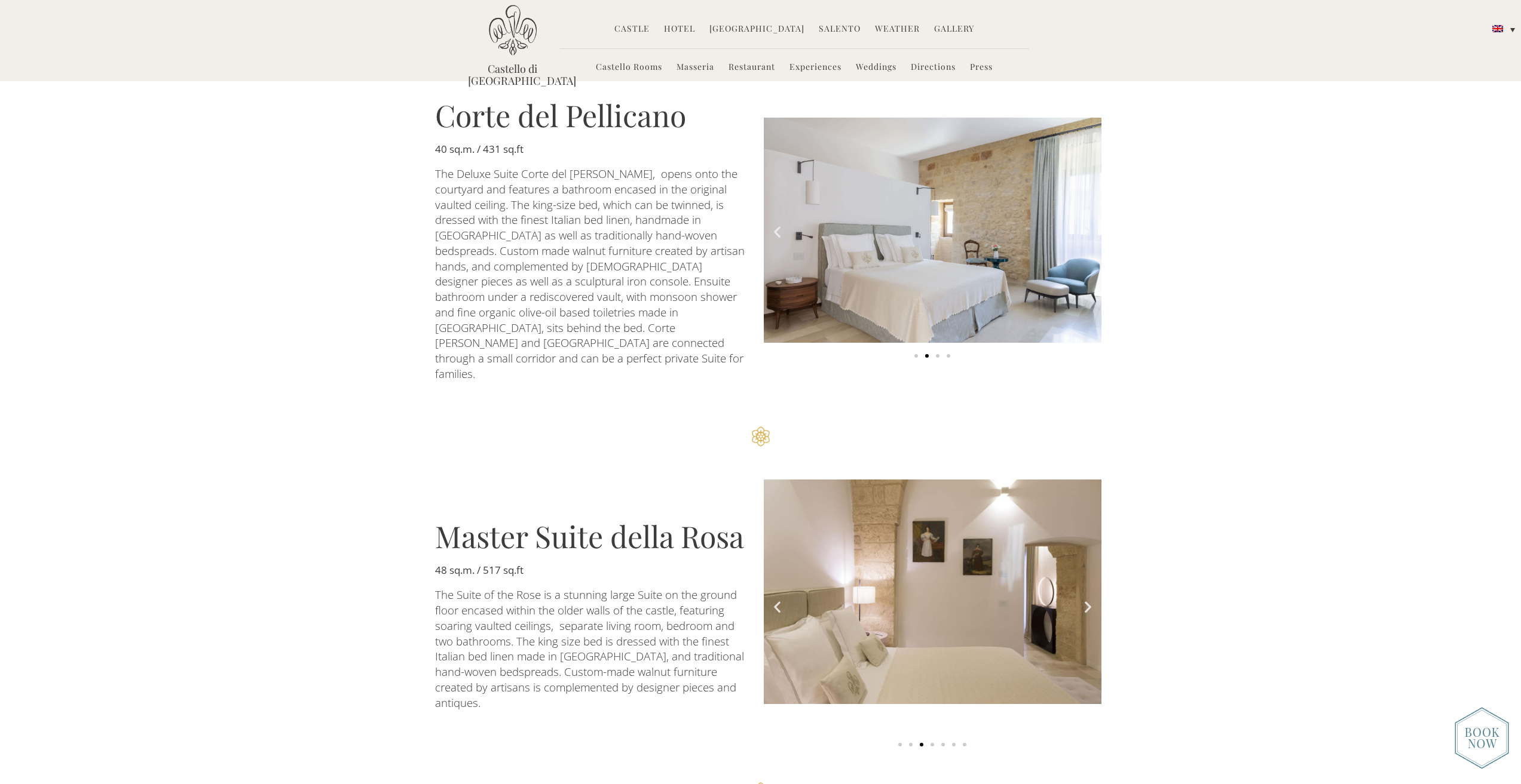
scroll to position [1698, 0]
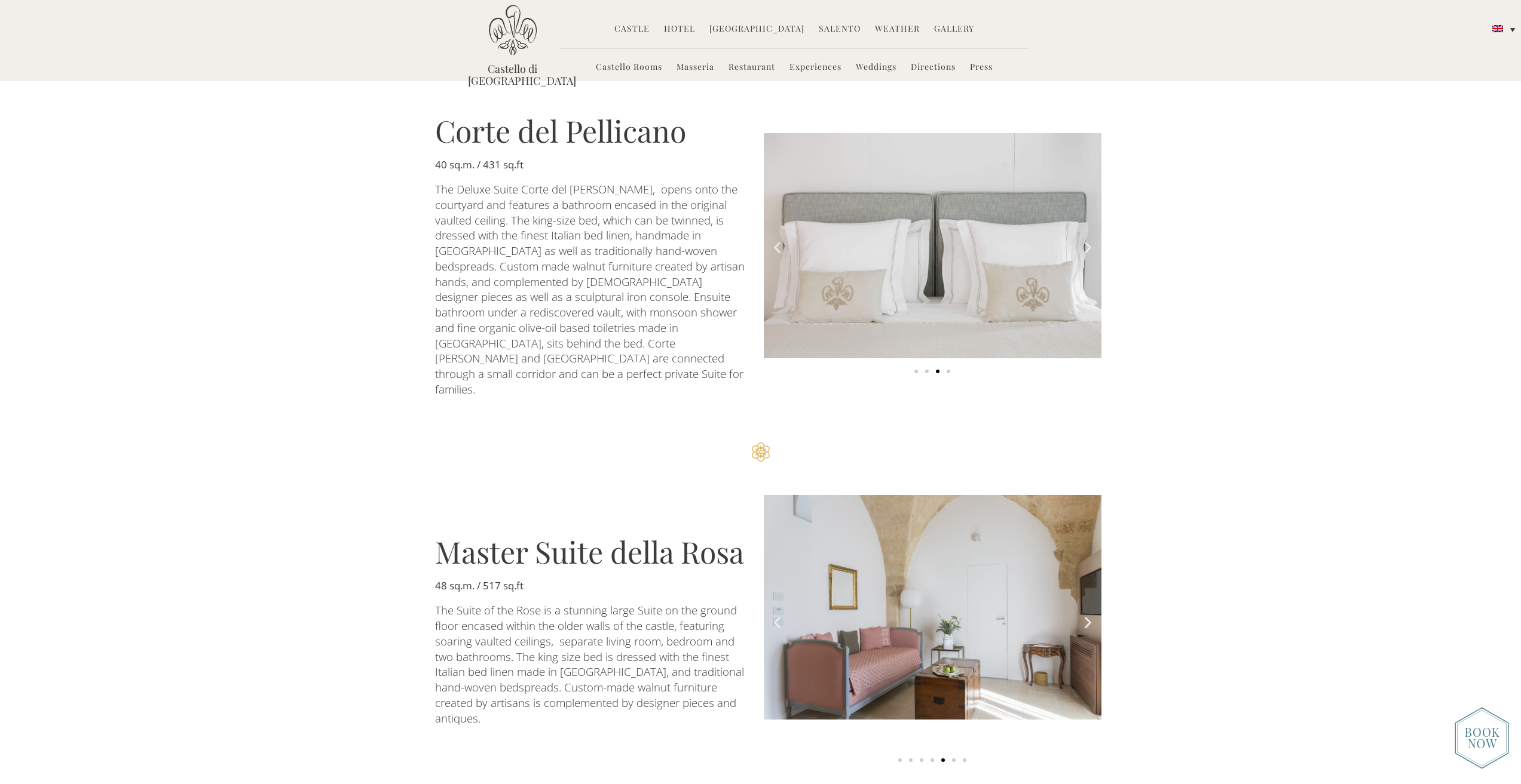
click at [619, 22] on li "Castle History Frescoes Museum Garden Family Timeline of Salento" at bounding box center [632, 29] width 47 height 25
click at [633, 28] on link "Castle" at bounding box center [632, 29] width 35 height 13
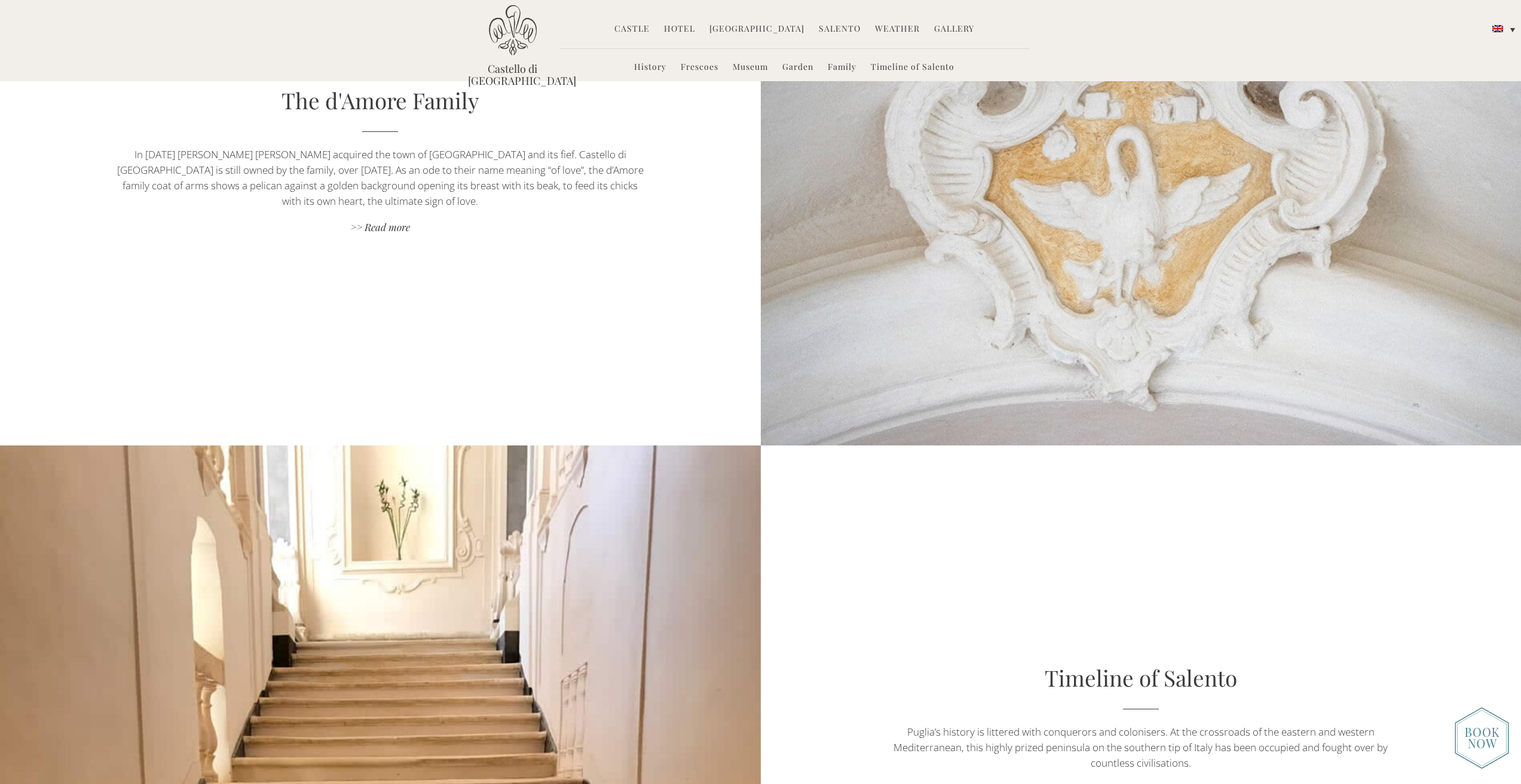
scroll to position [3490, 0]
